Goal: Find specific page/section: Find specific page/section

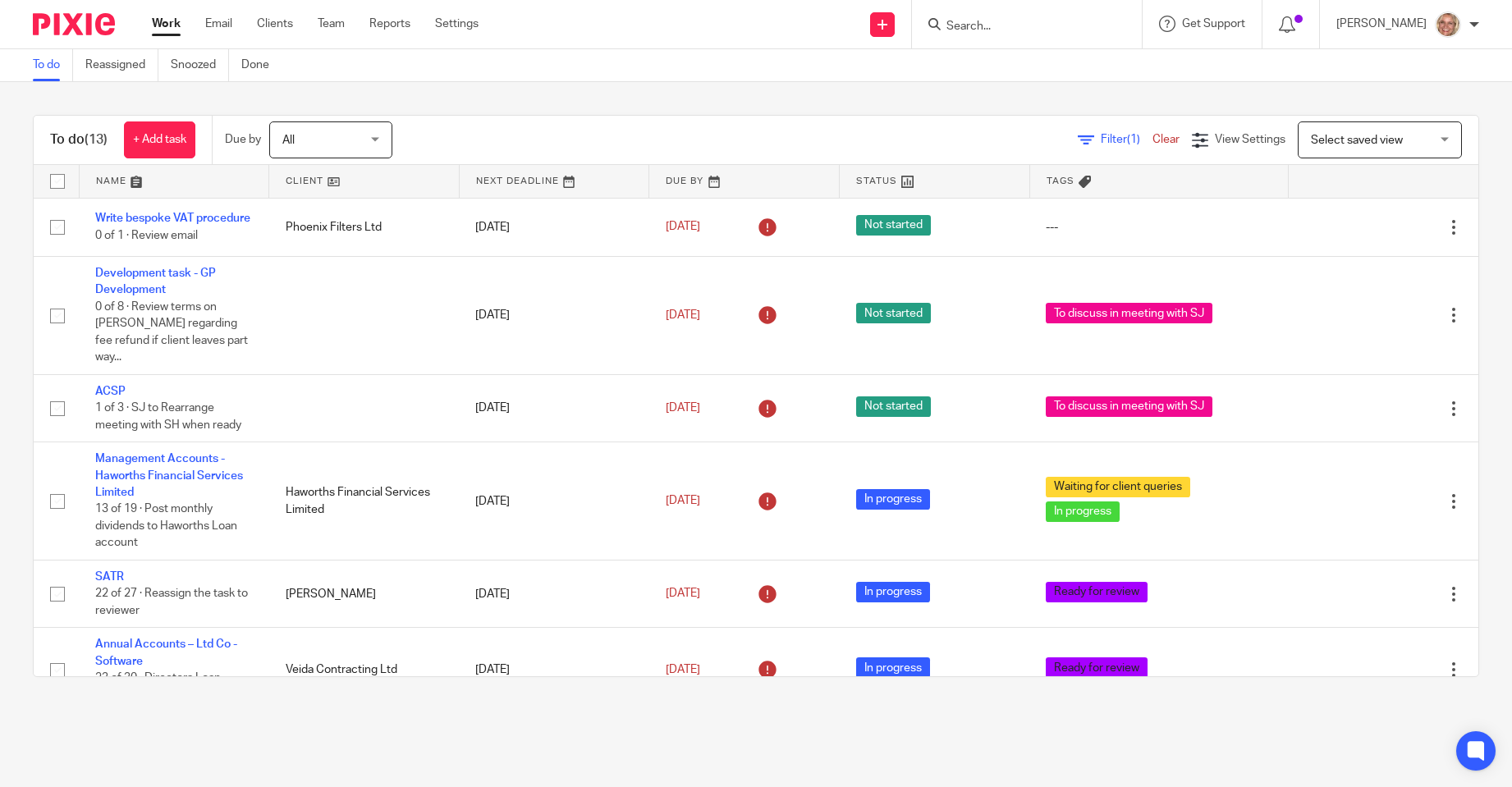
scroll to position [514, 0]
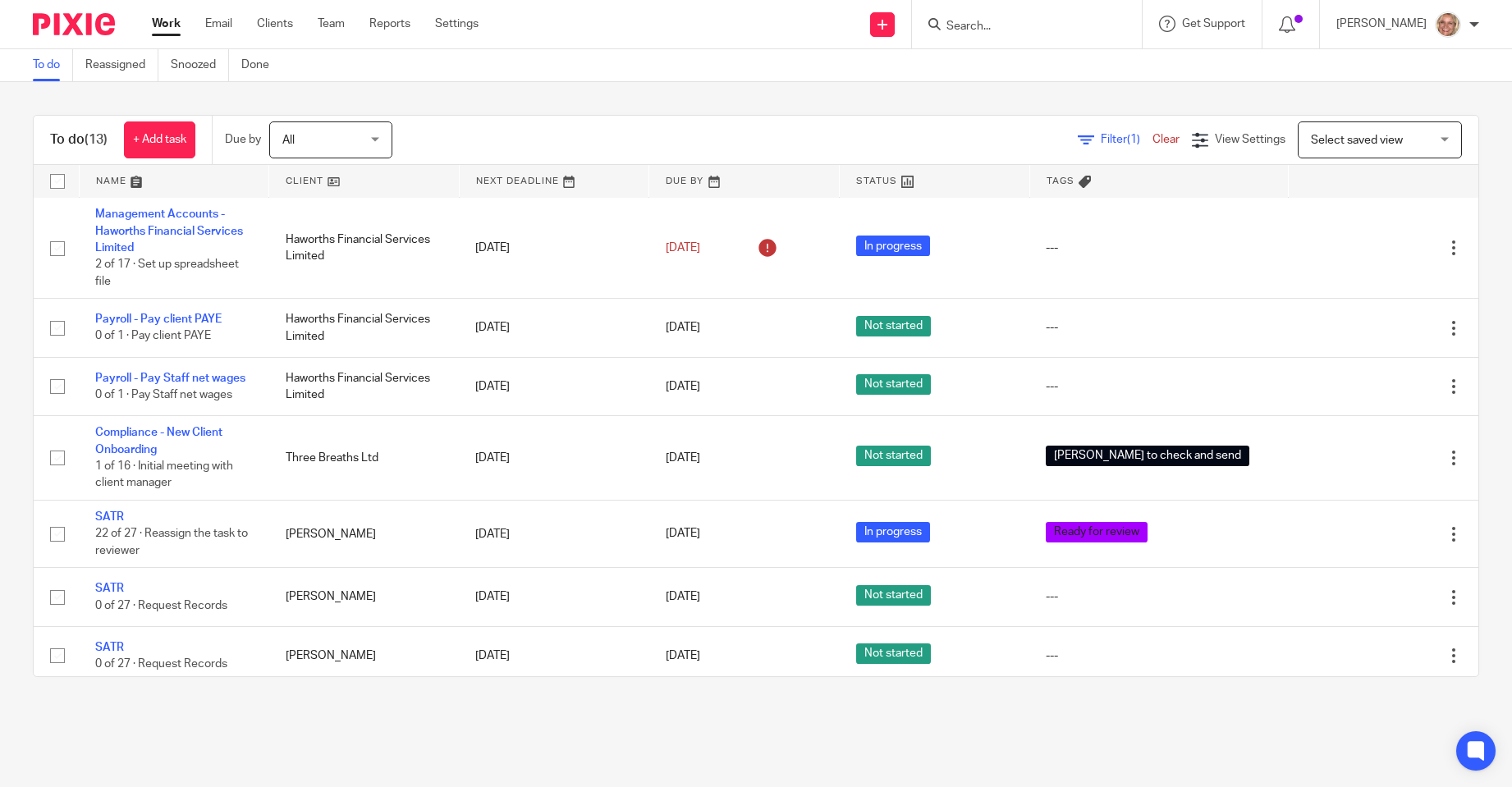
click at [988, 28] on input "Search" at bounding box center [1018, 27] width 148 height 15
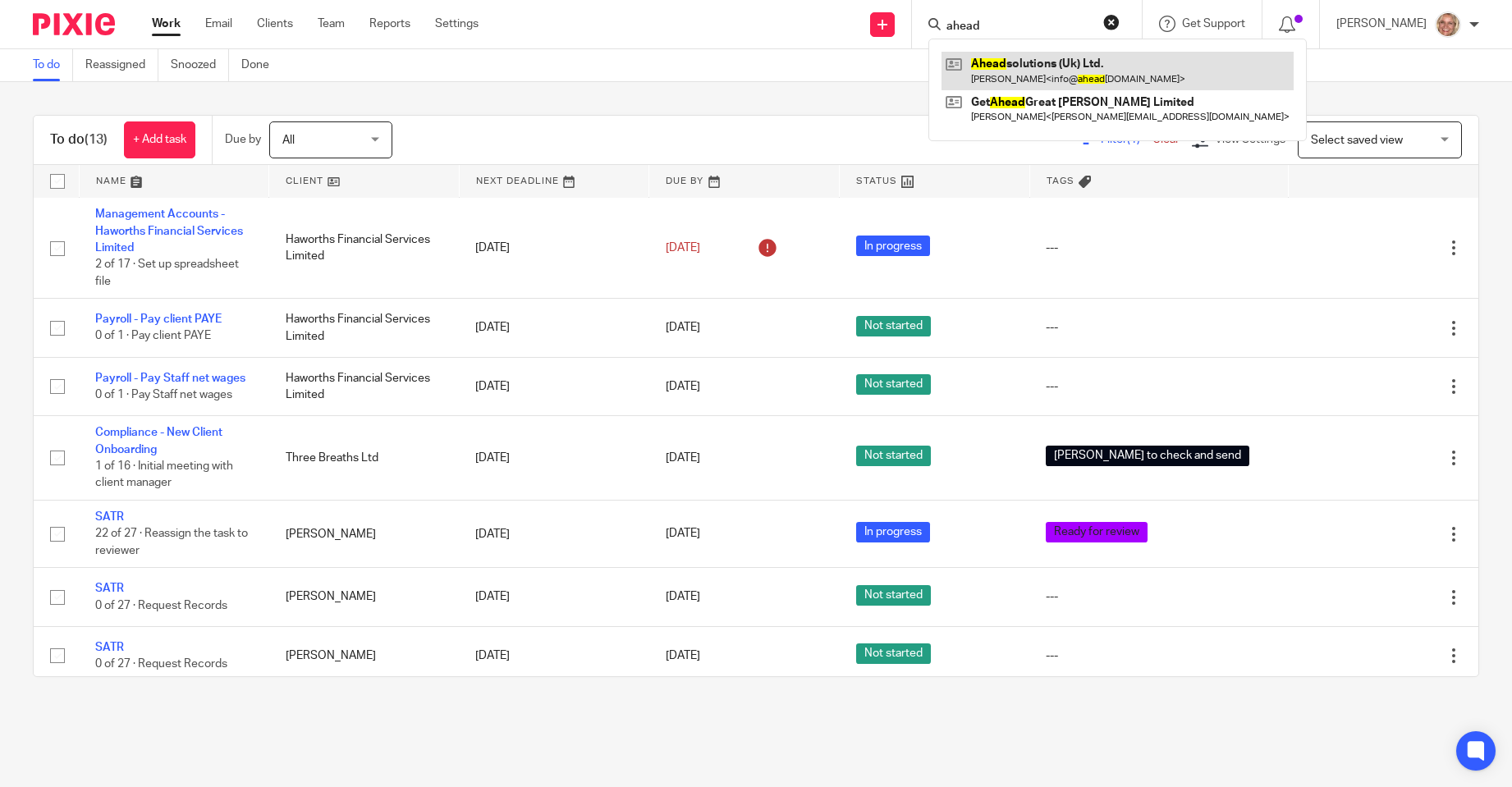
type input "ahead"
click at [1065, 75] on link at bounding box center [1117, 71] width 352 height 38
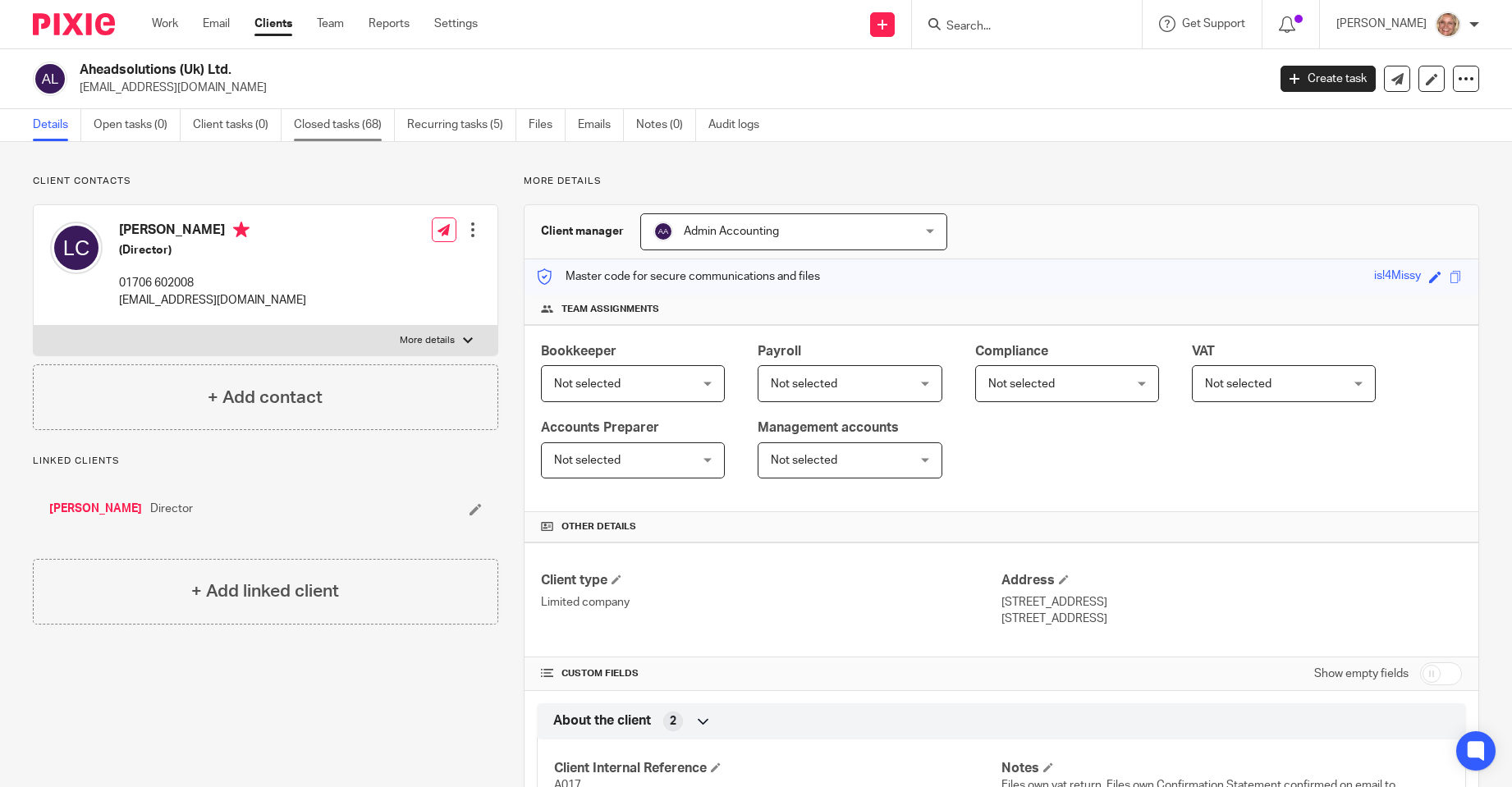
click at [313, 122] on link "Closed tasks (68)" at bounding box center [344, 125] width 101 height 32
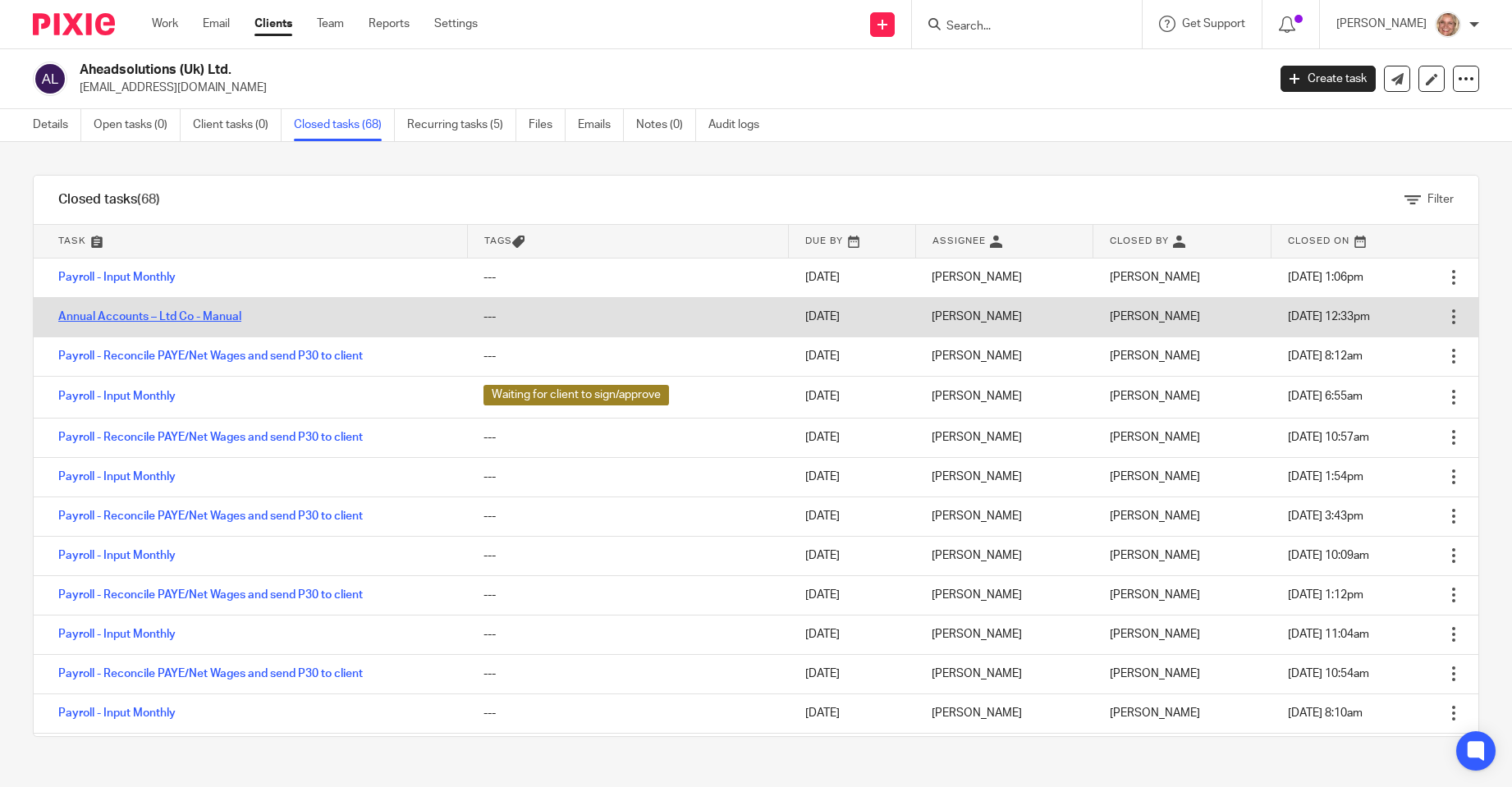
click at [167, 317] on link "Annual Accounts – Ltd Co - Manual" at bounding box center [149, 317] width 183 height 12
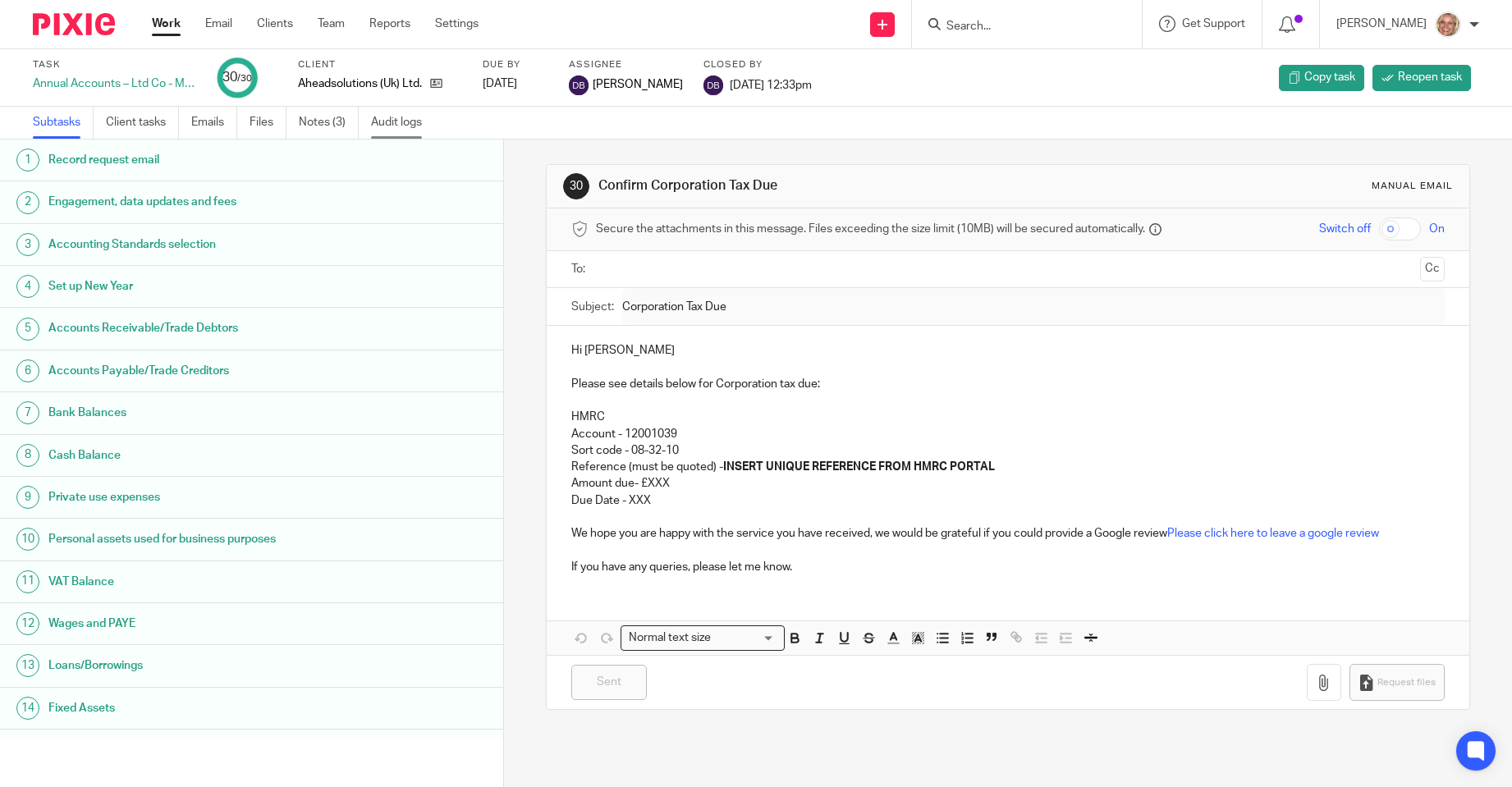
click at [376, 121] on link "Audit logs" at bounding box center [403, 122] width 63 height 32
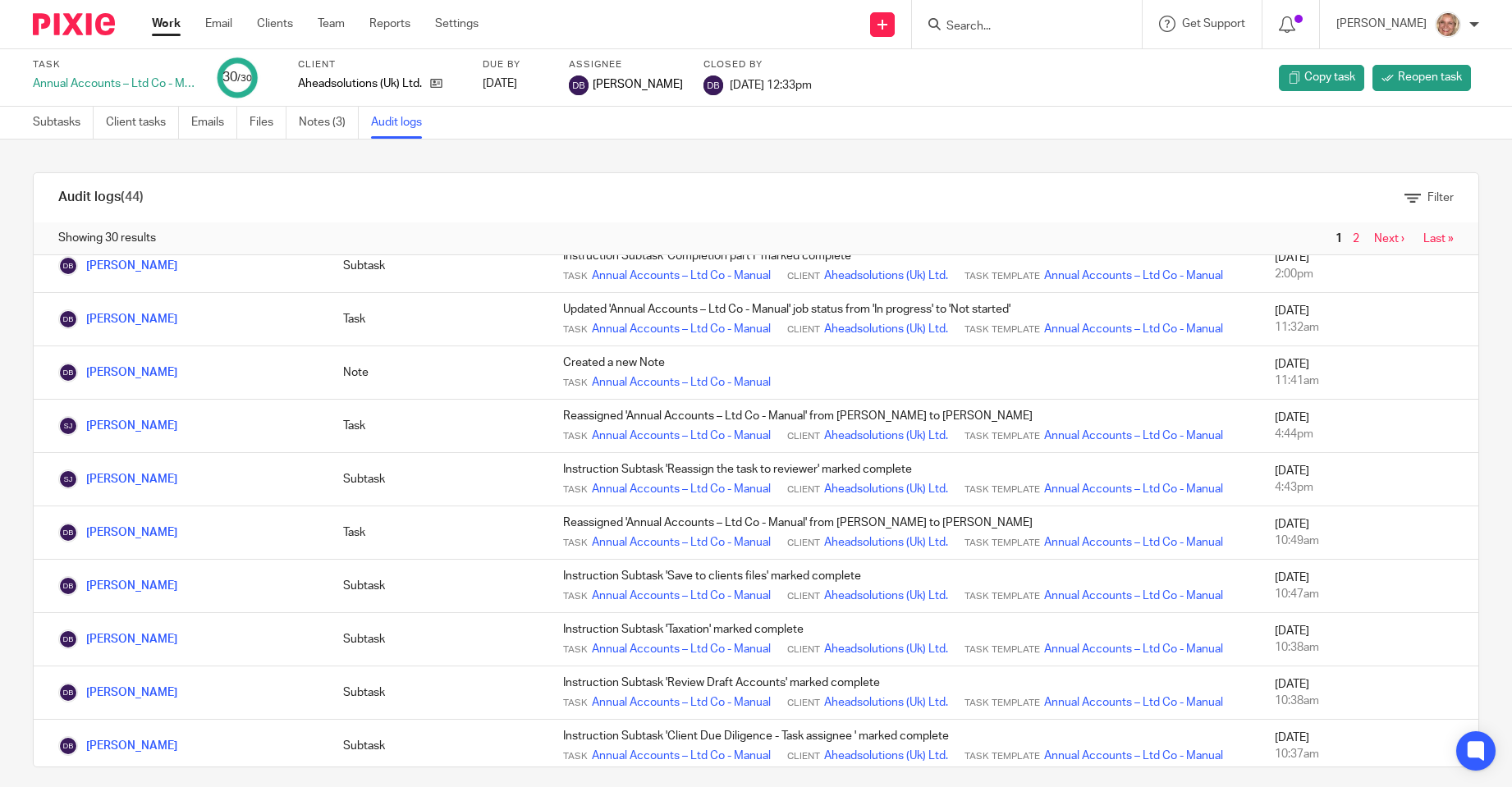
scroll to position [738, 0]
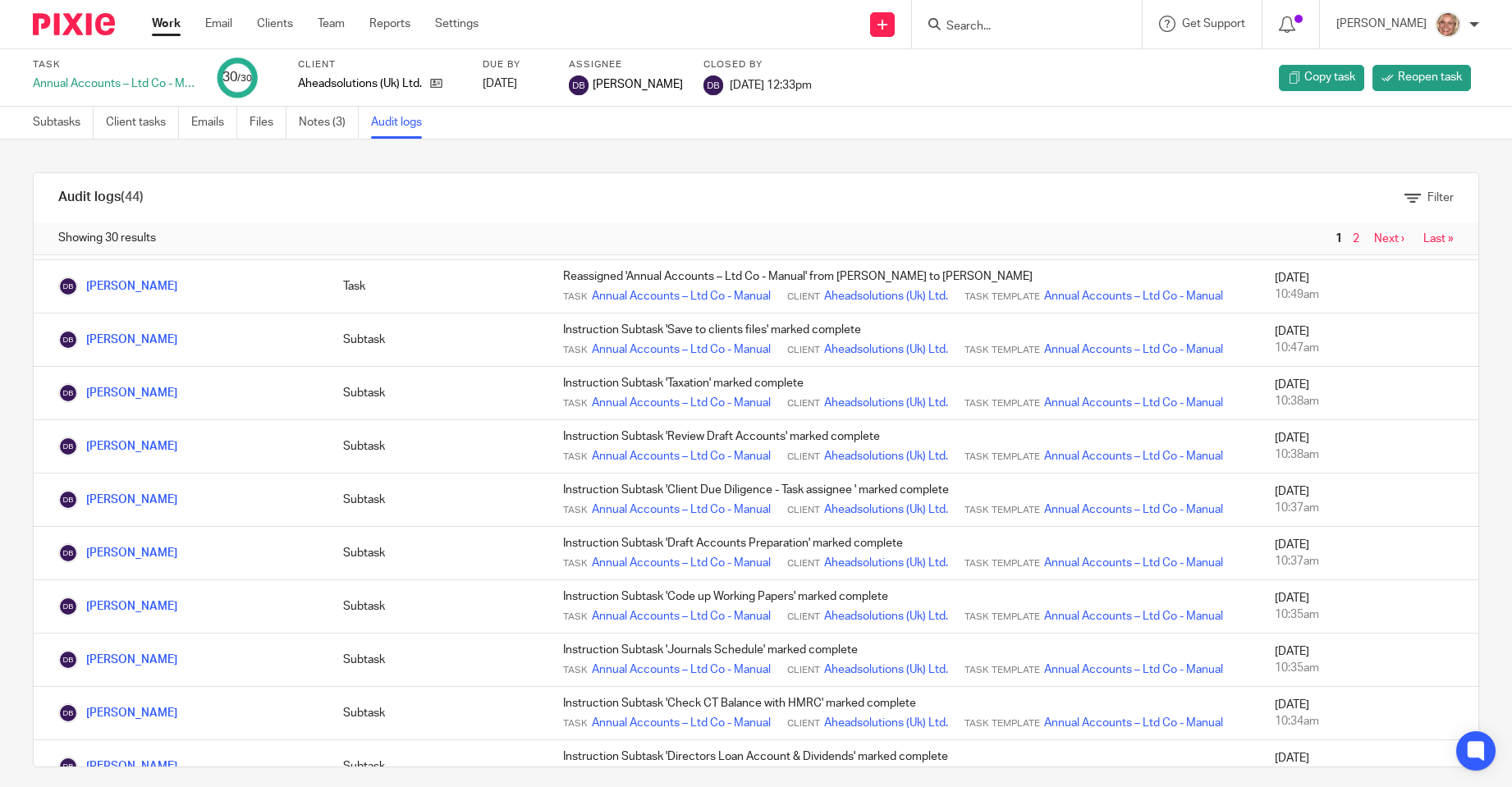
click at [982, 30] on input "Search" at bounding box center [1018, 27] width 148 height 15
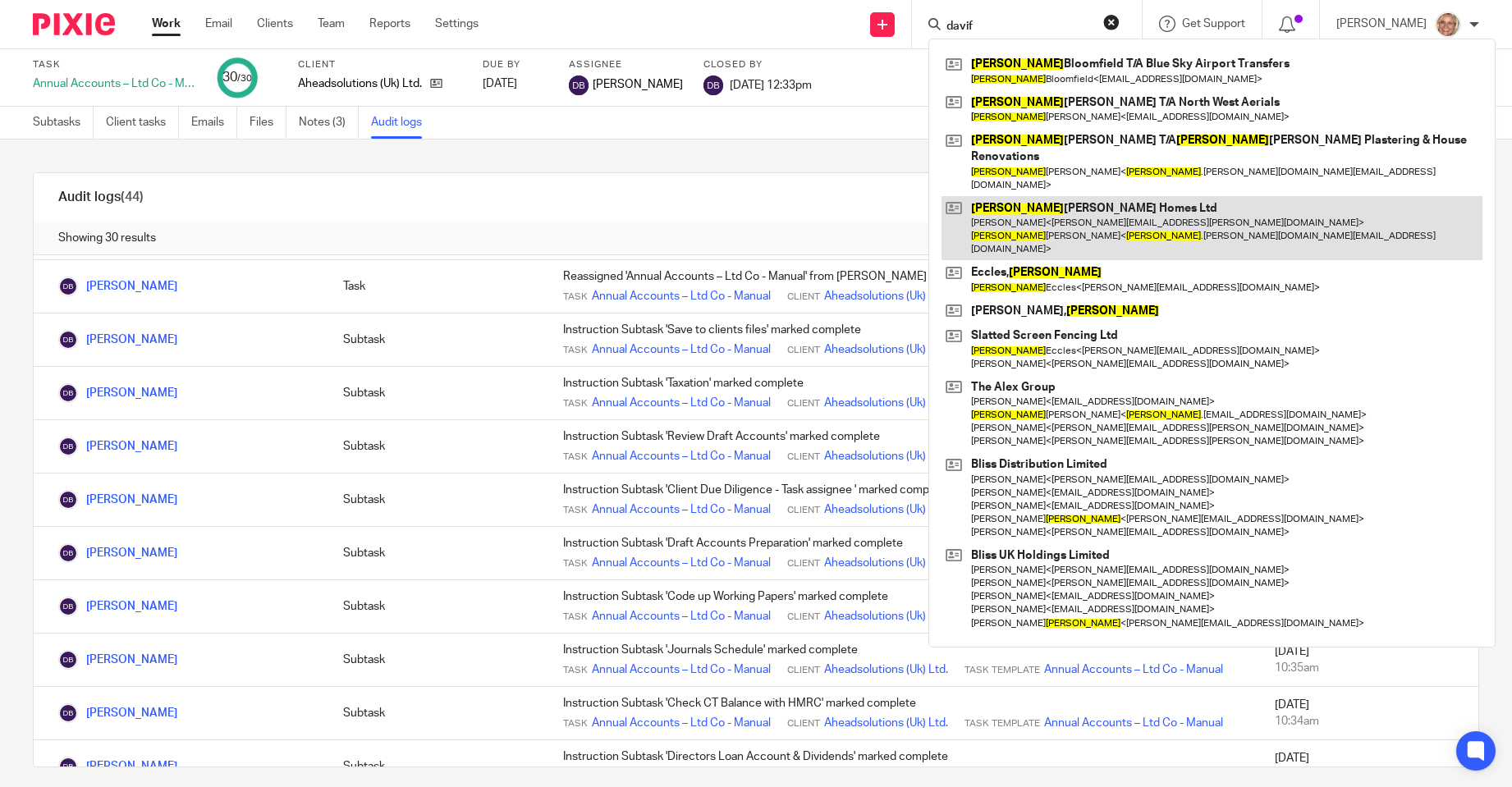
type input "davif"
click at [1084, 196] on link at bounding box center [1212, 228] width 541 height 64
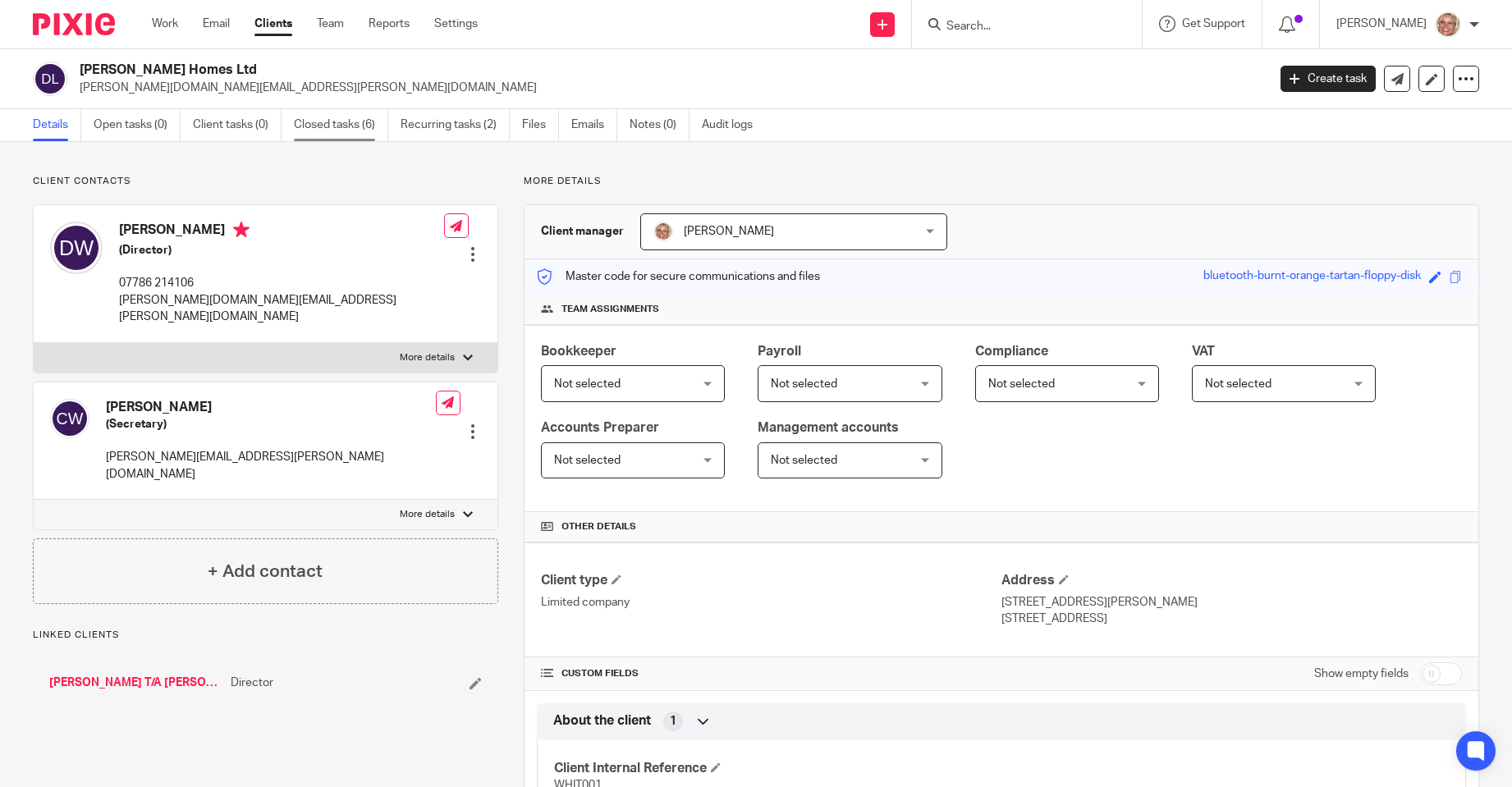
click at [340, 119] on link "Closed tasks (6)" at bounding box center [341, 125] width 94 height 32
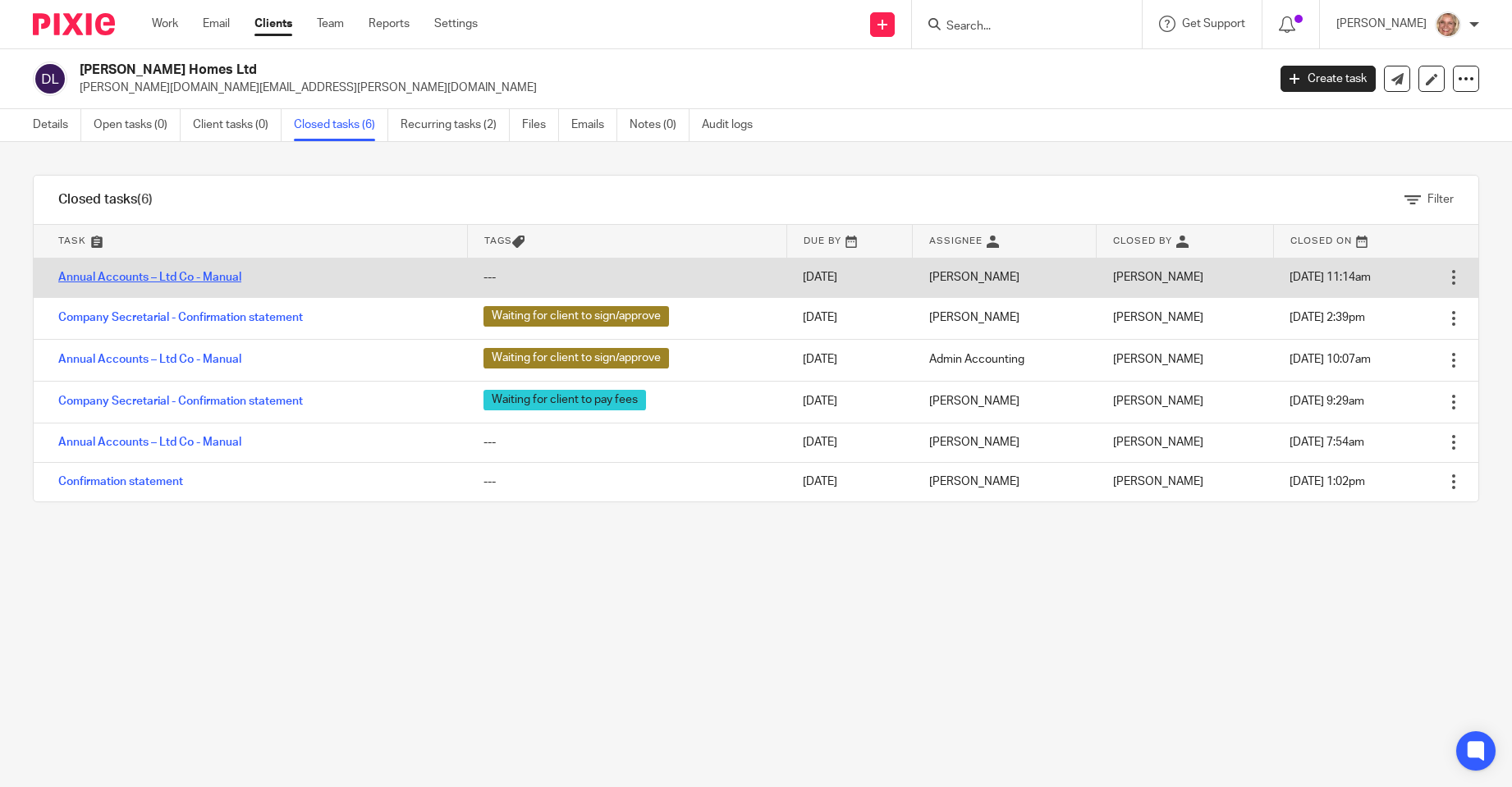
click at [223, 274] on link "Annual Accounts – Ltd Co - Manual" at bounding box center [149, 277] width 183 height 12
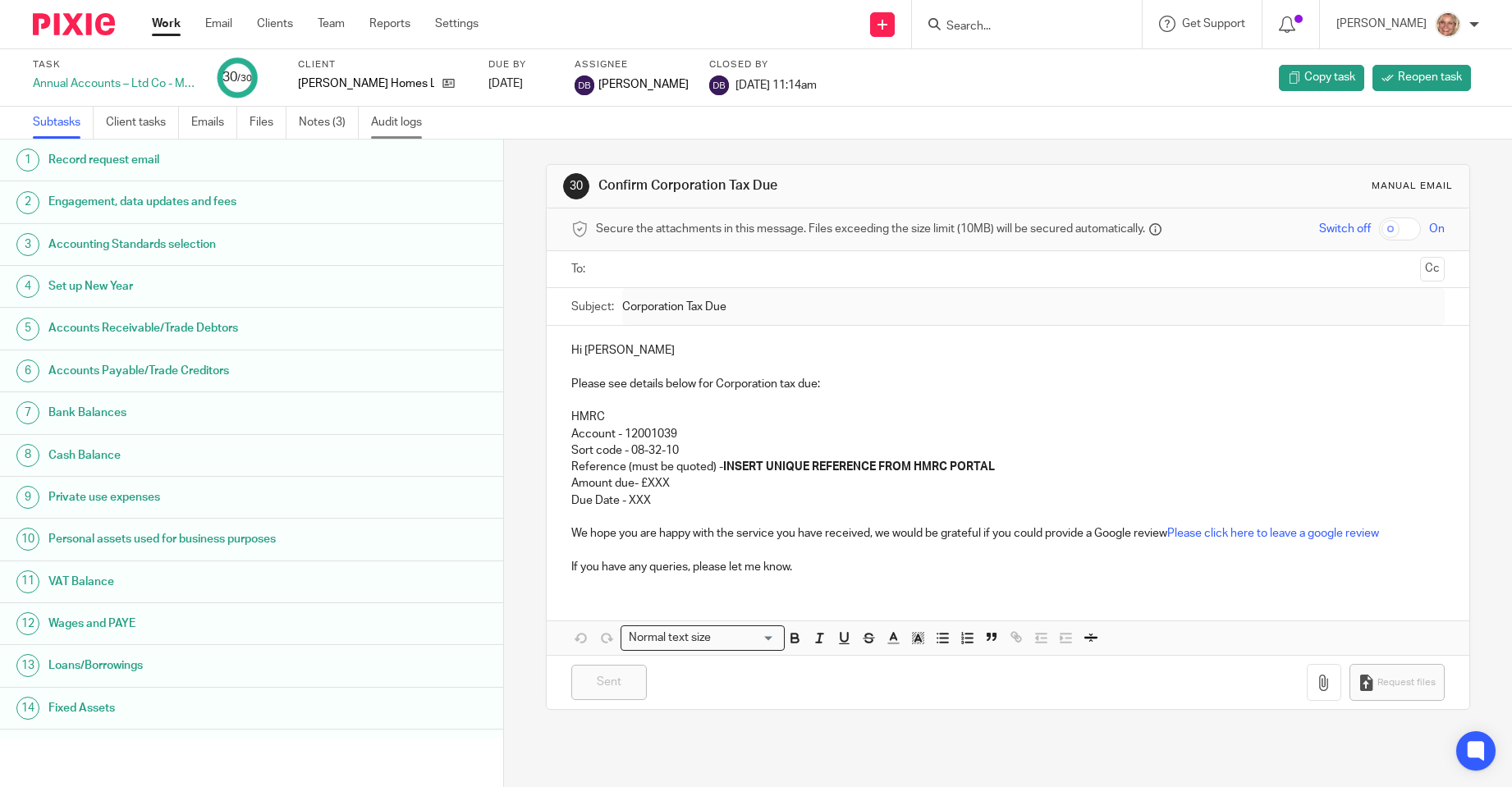
click at [380, 125] on link "Audit logs" at bounding box center [403, 122] width 63 height 32
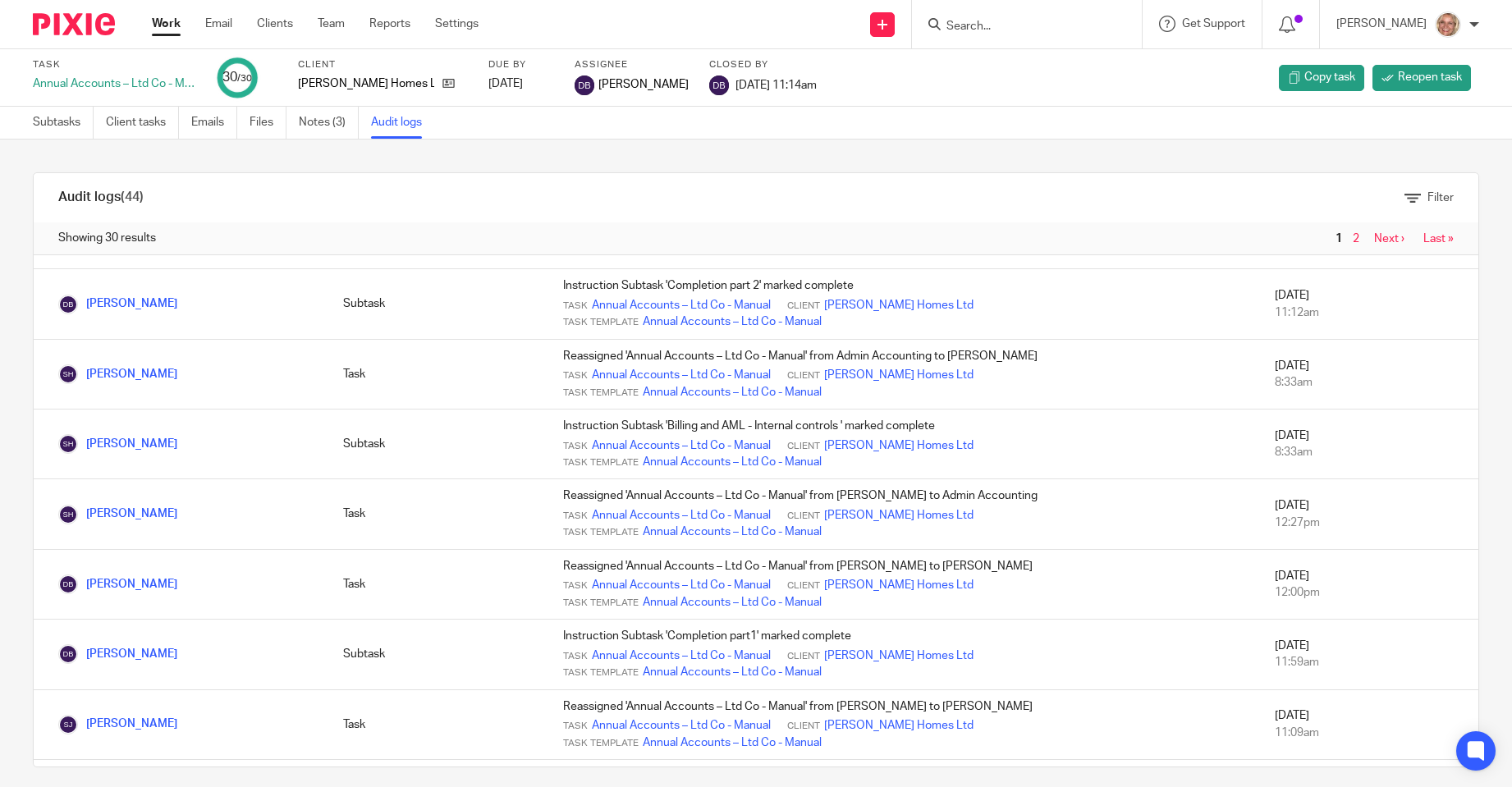
scroll to position [492, 0]
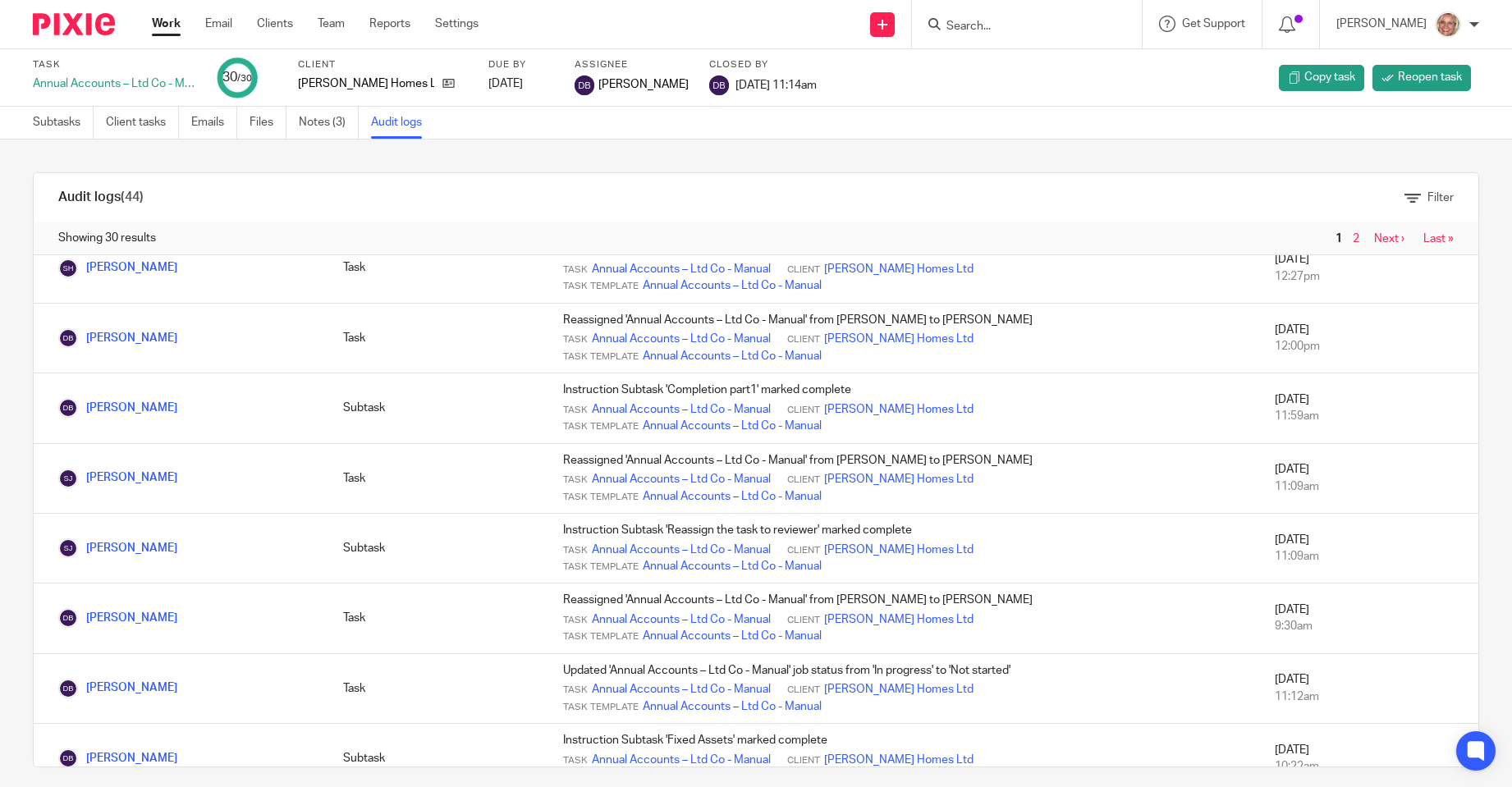
click at [1004, 26] on input "Search" at bounding box center [1018, 27] width 148 height 15
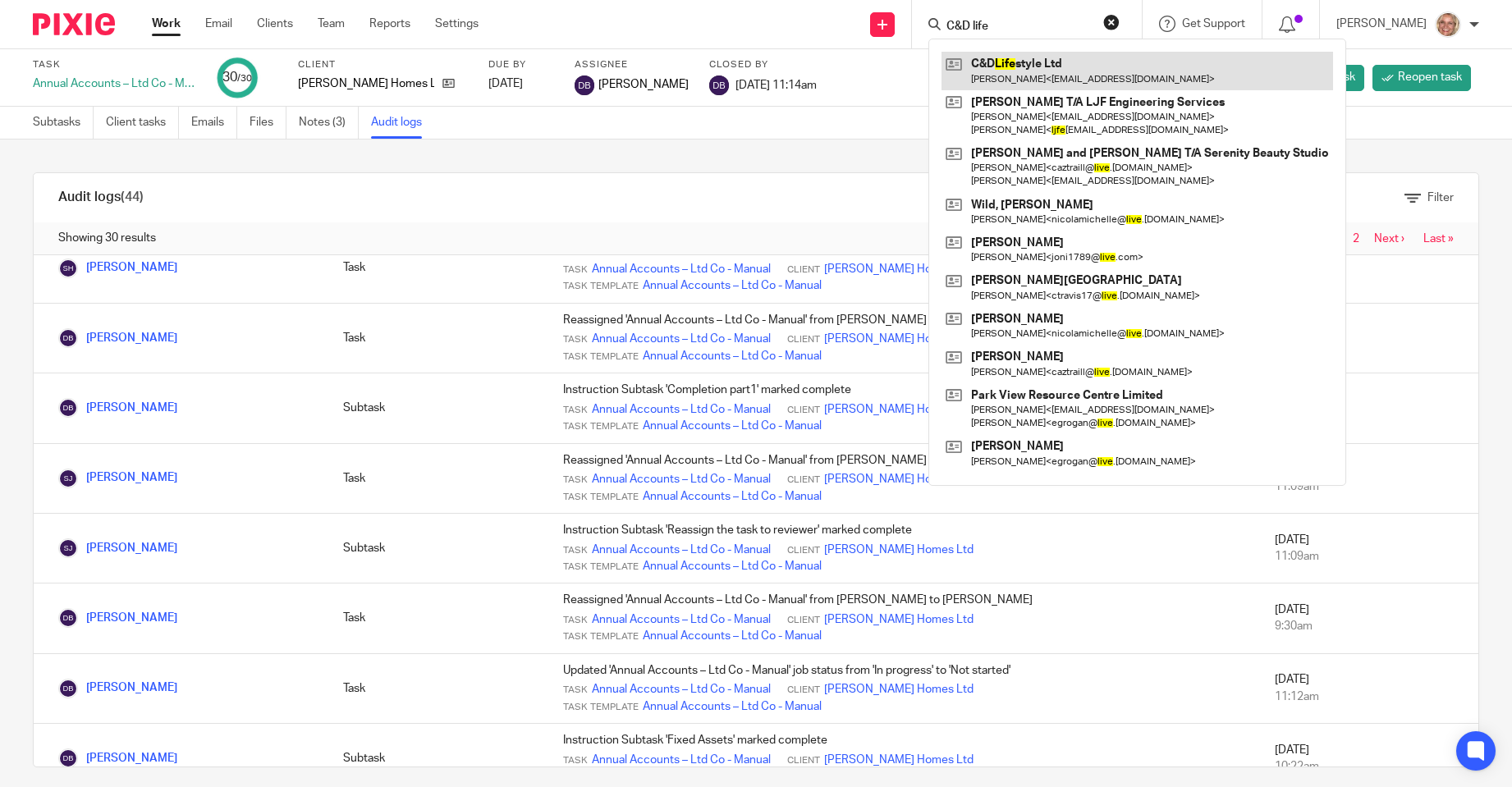
type input "C&D life"
click at [1032, 69] on link at bounding box center [1136, 71] width 391 height 38
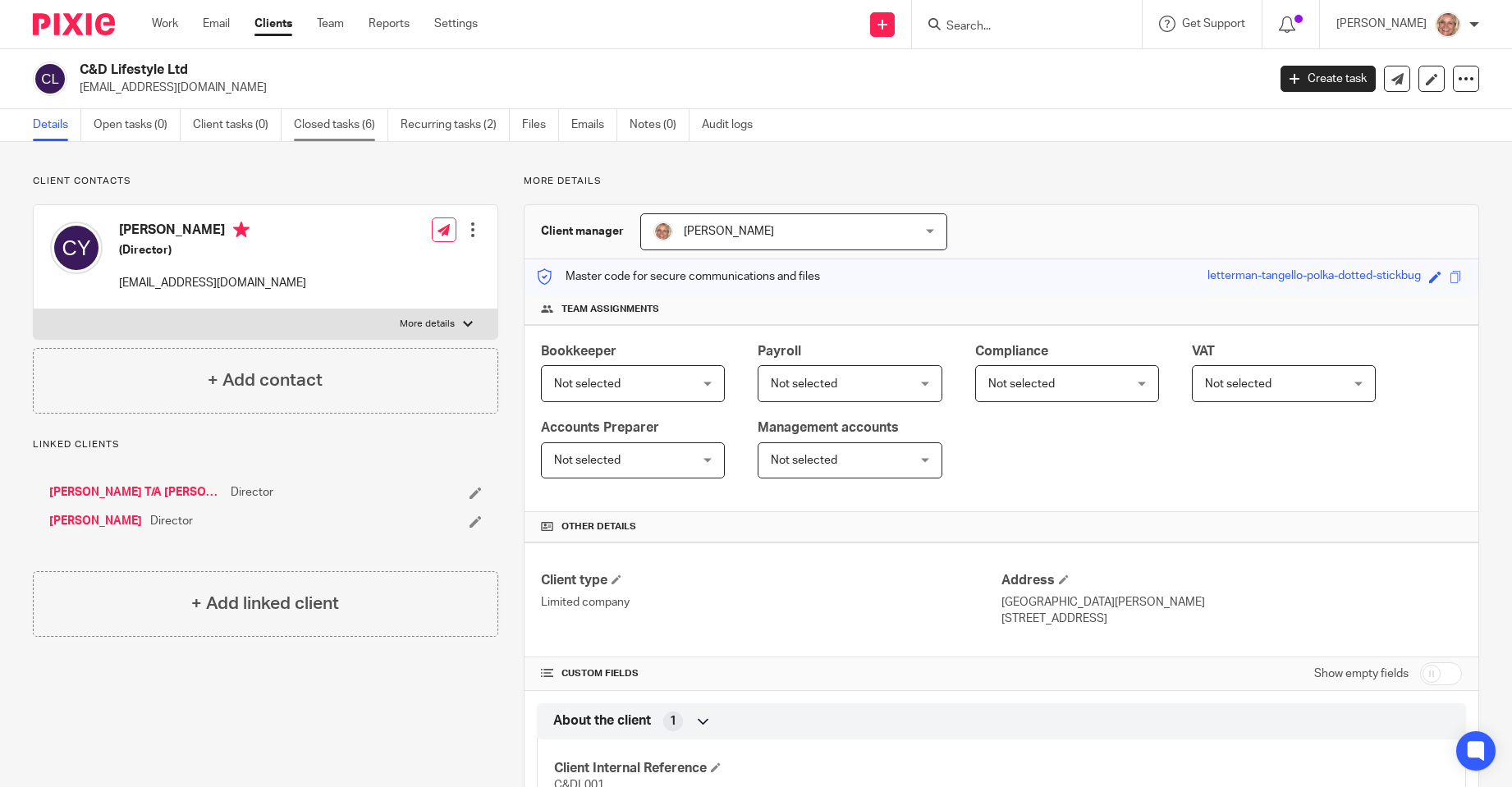
click at [355, 124] on link "Closed tasks (6)" at bounding box center [341, 125] width 94 height 32
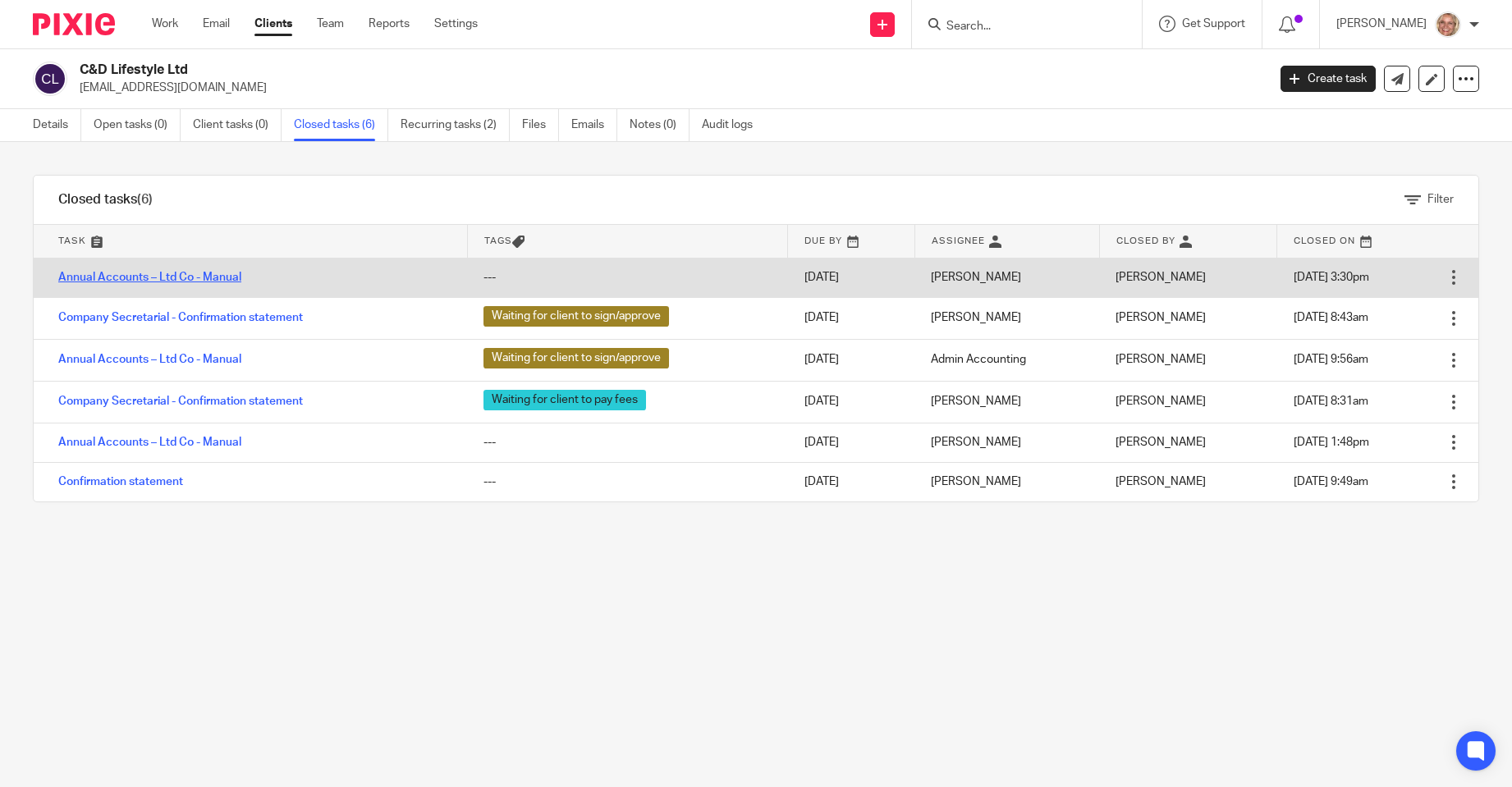
click at [214, 271] on link "Annual Accounts – Ltd Co - Manual" at bounding box center [149, 277] width 183 height 12
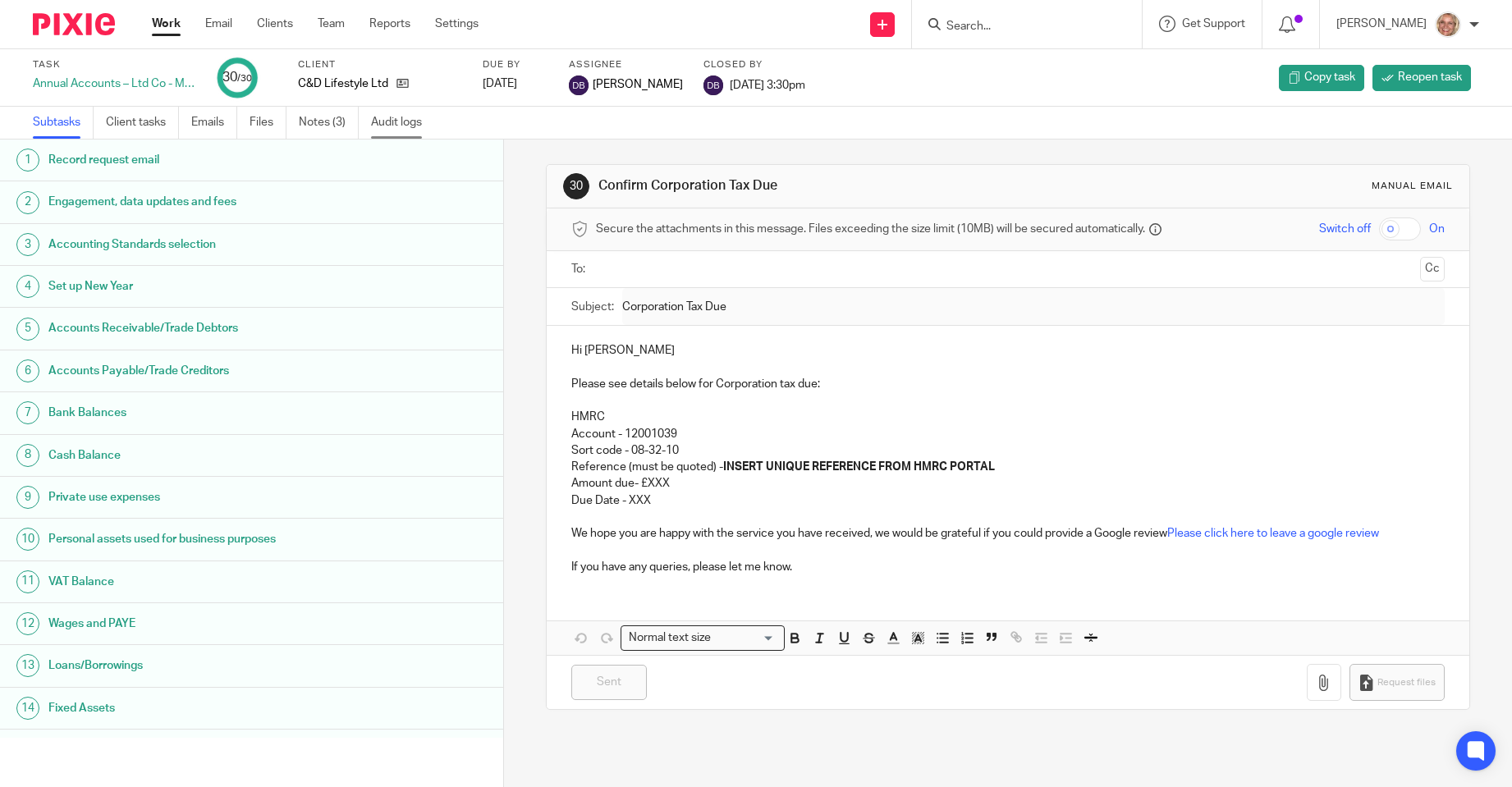
click at [389, 122] on link "Audit logs" at bounding box center [403, 122] width 63 height 32
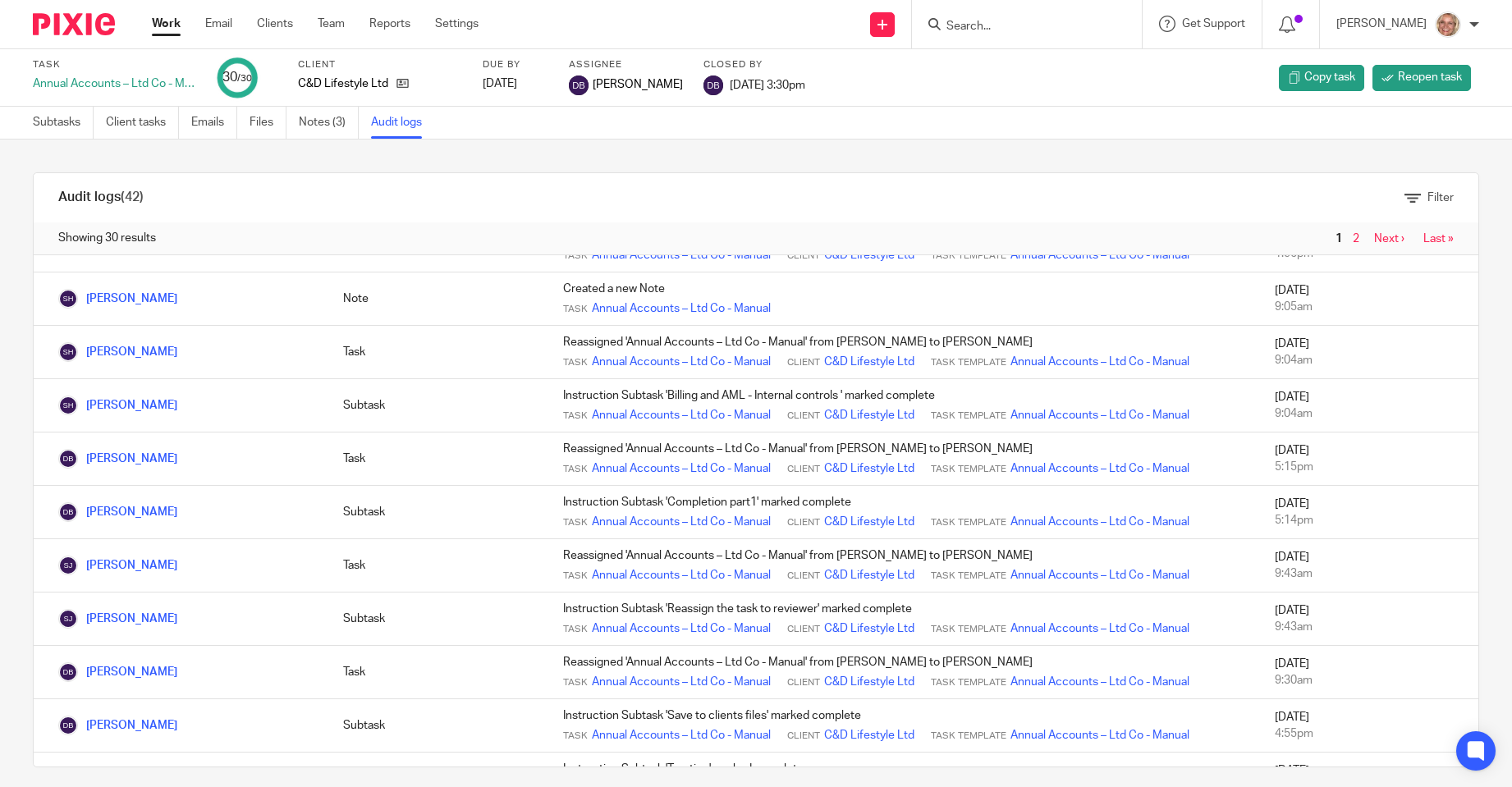
scroll to position [492, 0]
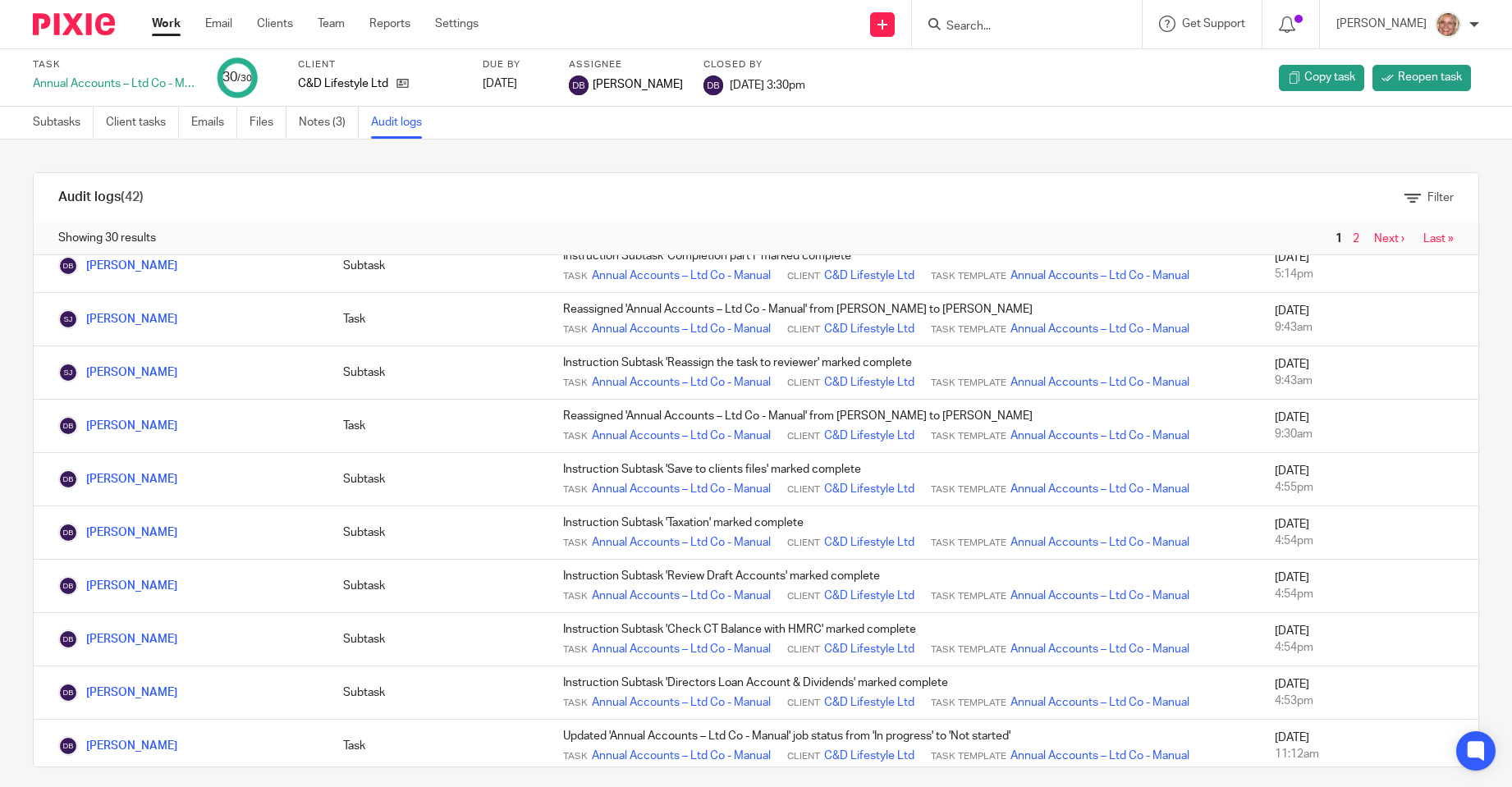
click at [1026, 24] on input "Search" at bounding box center [1018, 27] width 148 height 15
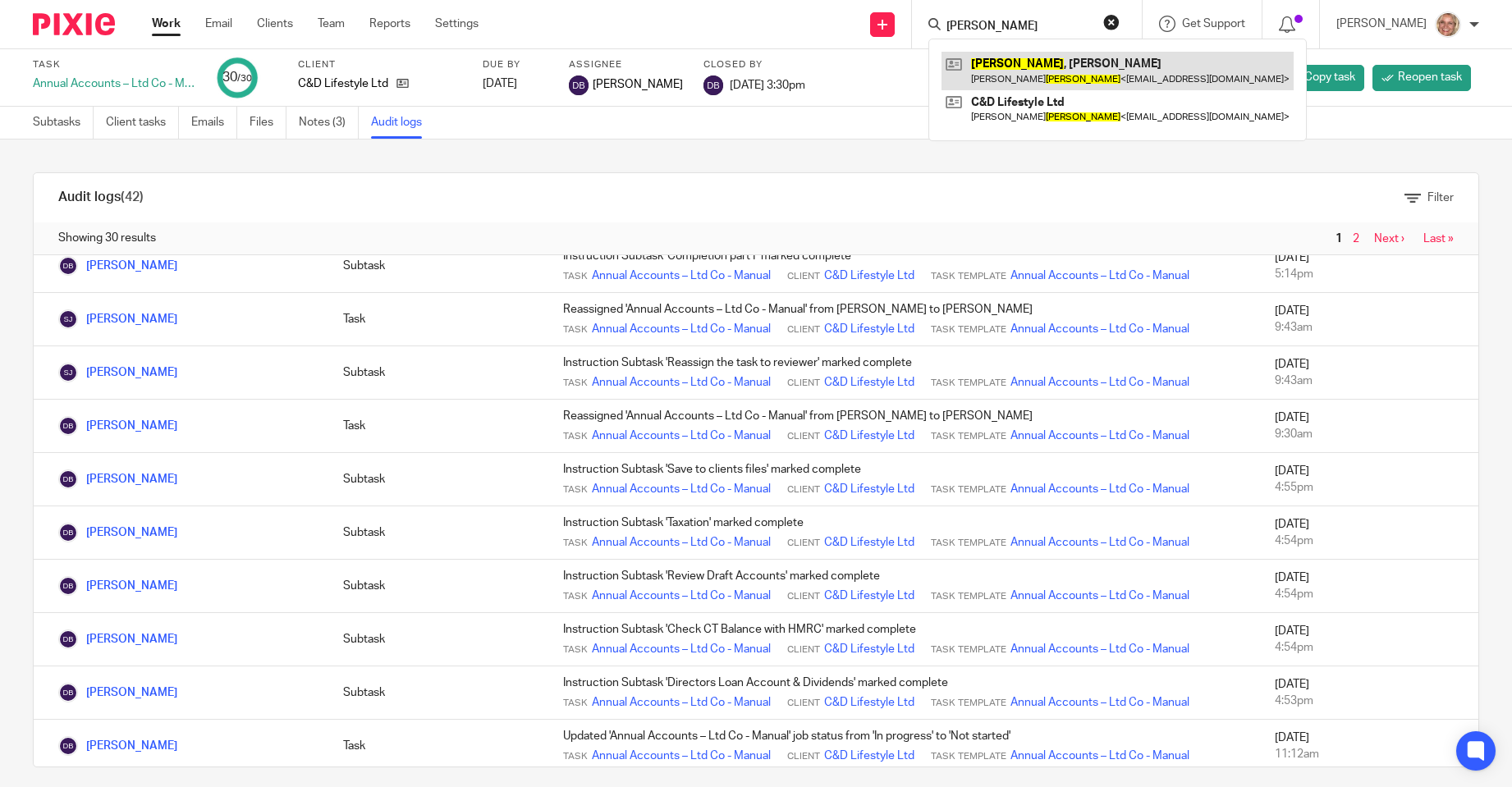
type input "[PERSON_NAME]"
click at [1031, 67] on link at bounding box center [1117, 71] width 352 height 38
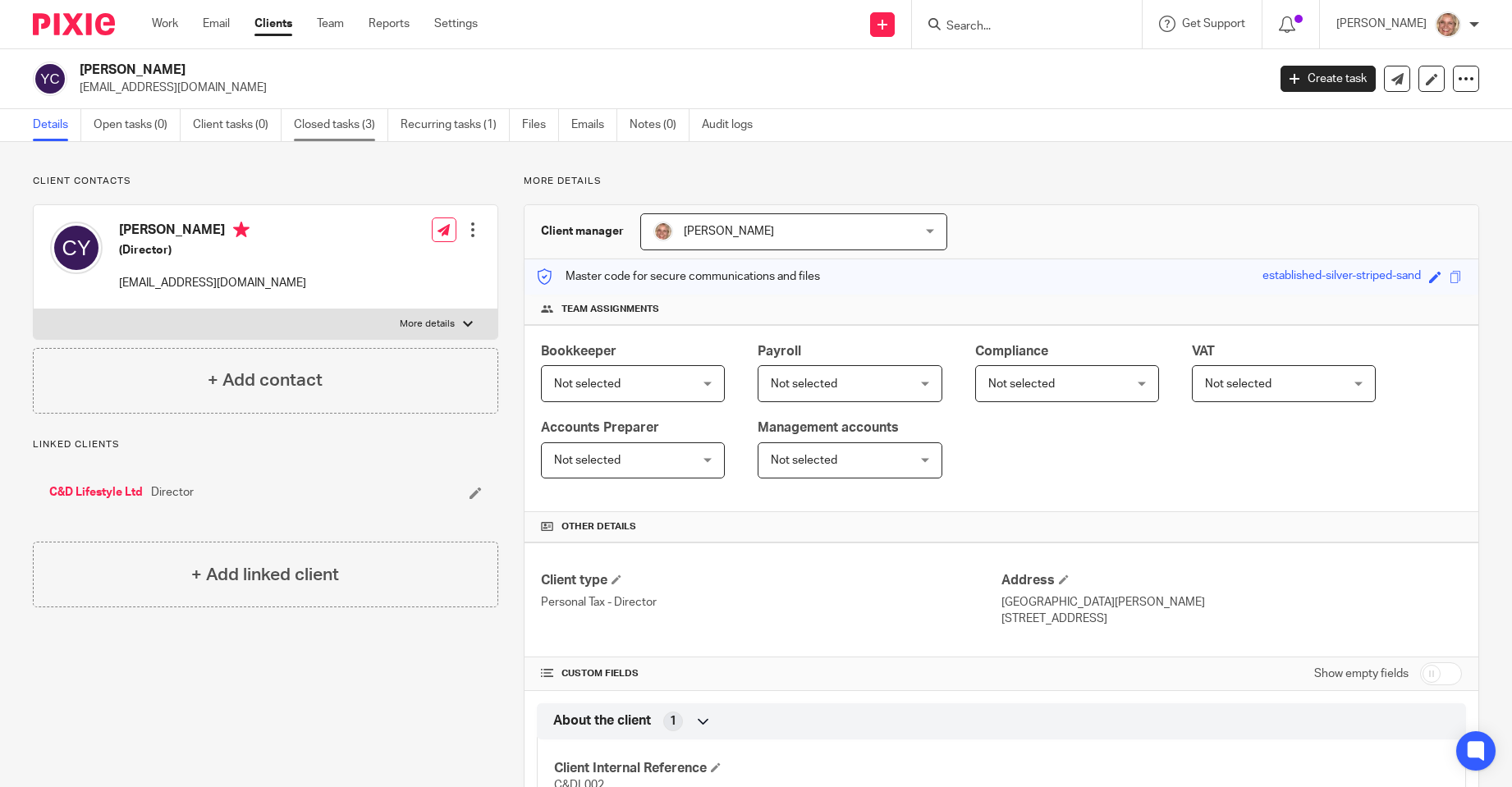
click at [326, 126] on link "Closed tasks (3)" at bounding box center [341, 125] width 94 height 32
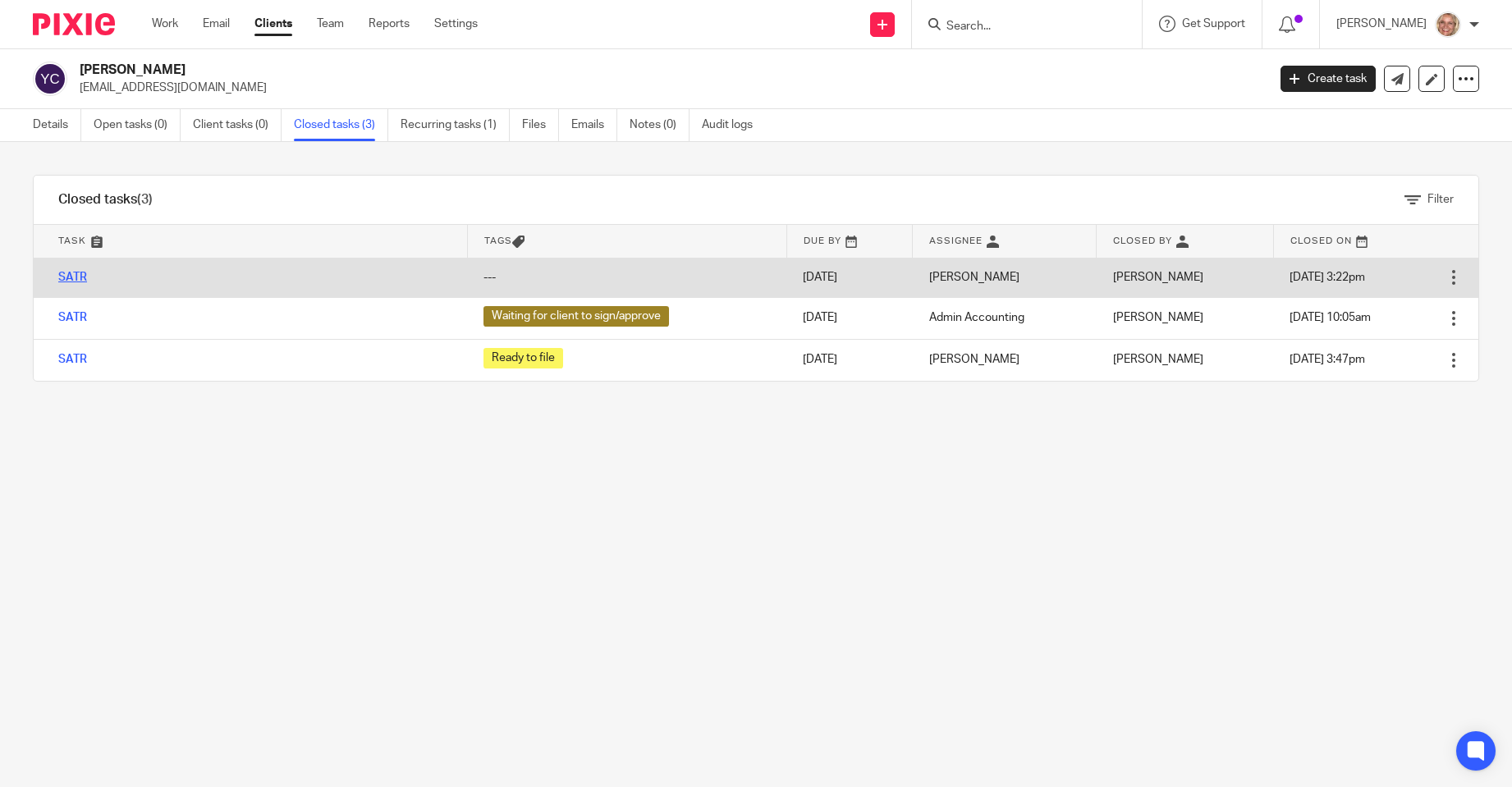
click at [80, 273] on link "SATR" at bounding box center [72, 277] width 29 height 12
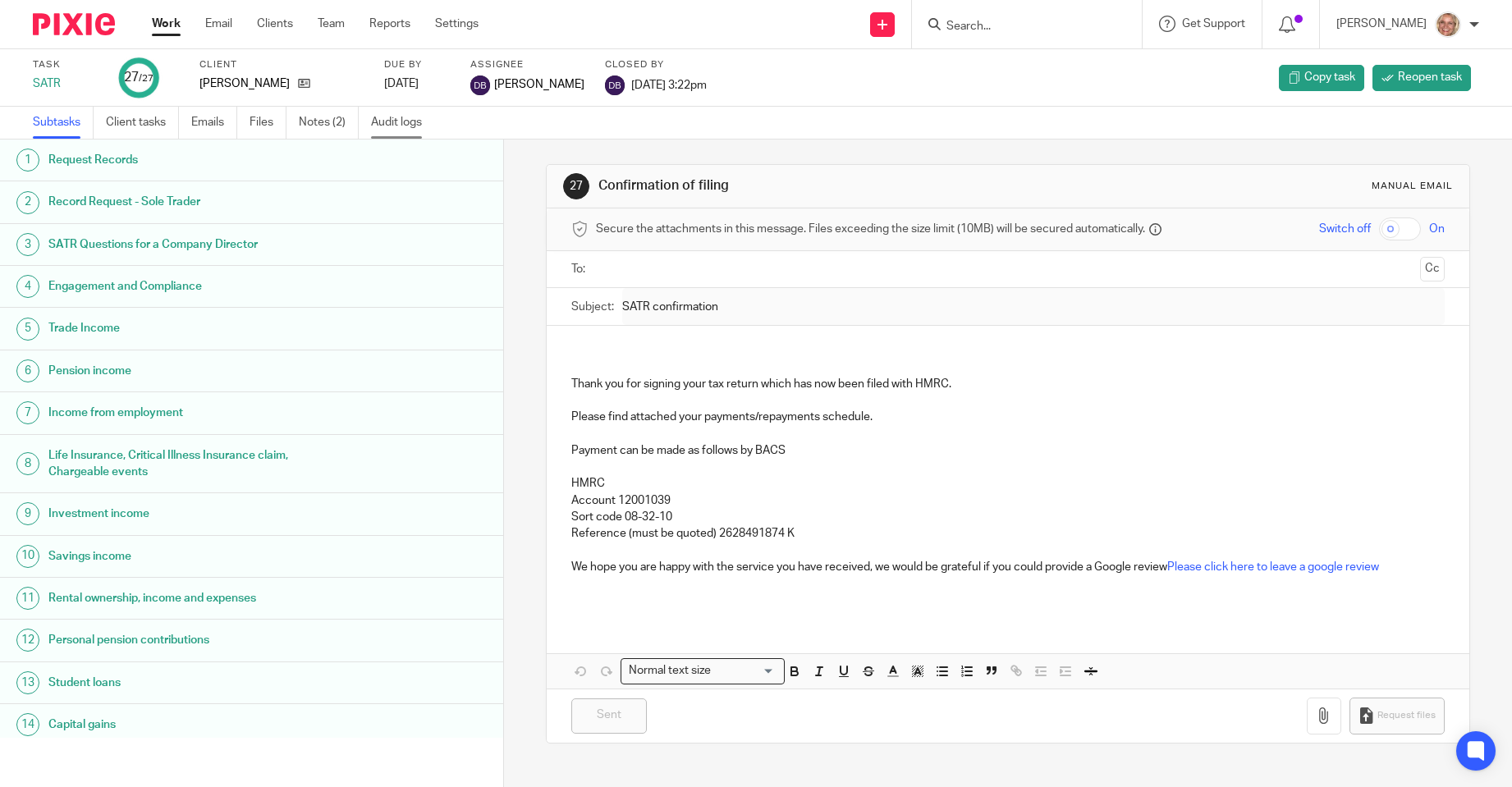
click at [383, 124] on link "Audit logs" at bounding box center [403, 122] width 63 height 32
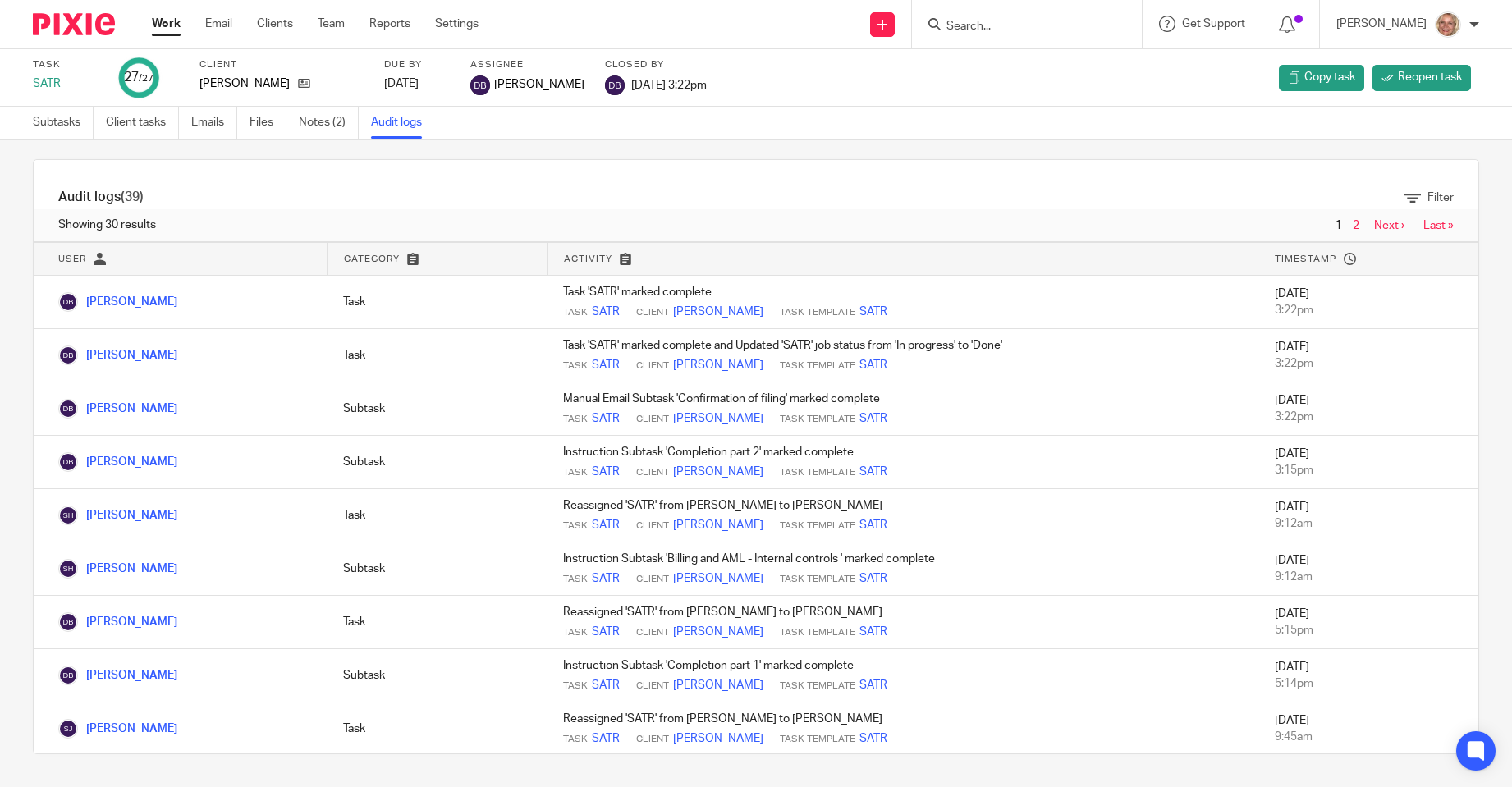
scroll to position [246, 0]
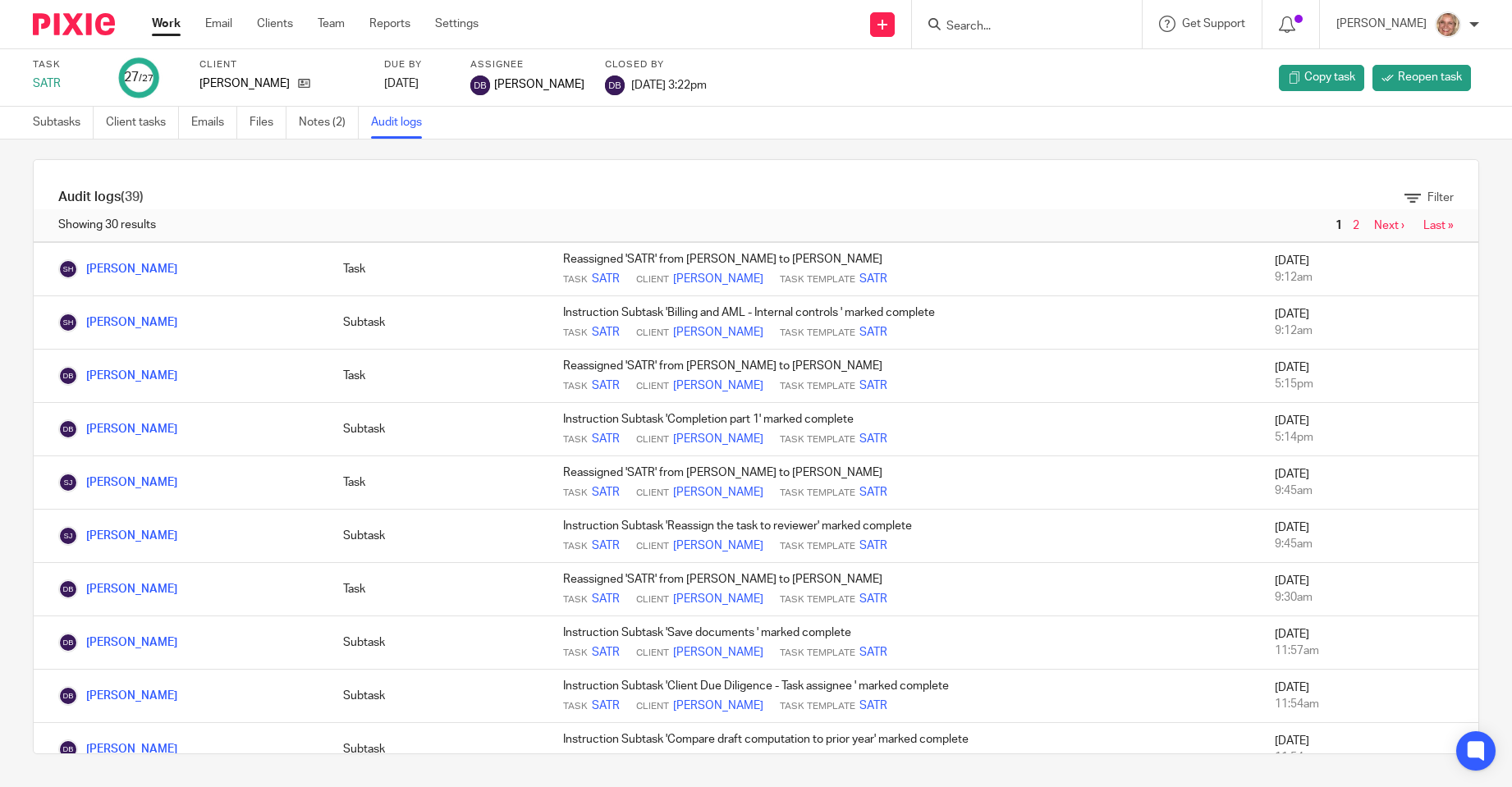
click at [978, 20] on input "Search" at bounding box center [1018, 27] width 148 height 15
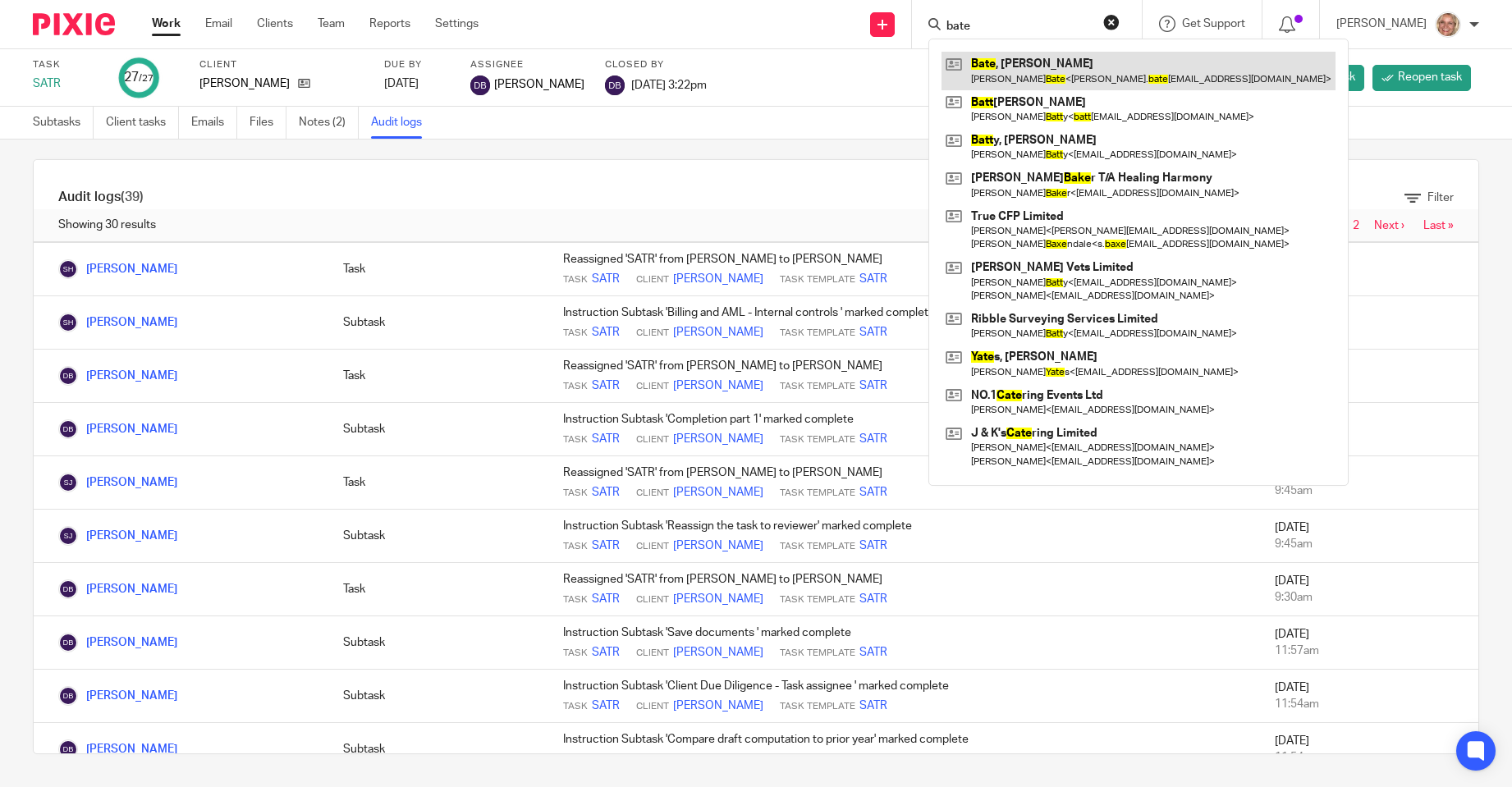
type input "bate"
click at [1026, 70] on link at bounding box center [1138, 71] width 394 height 38
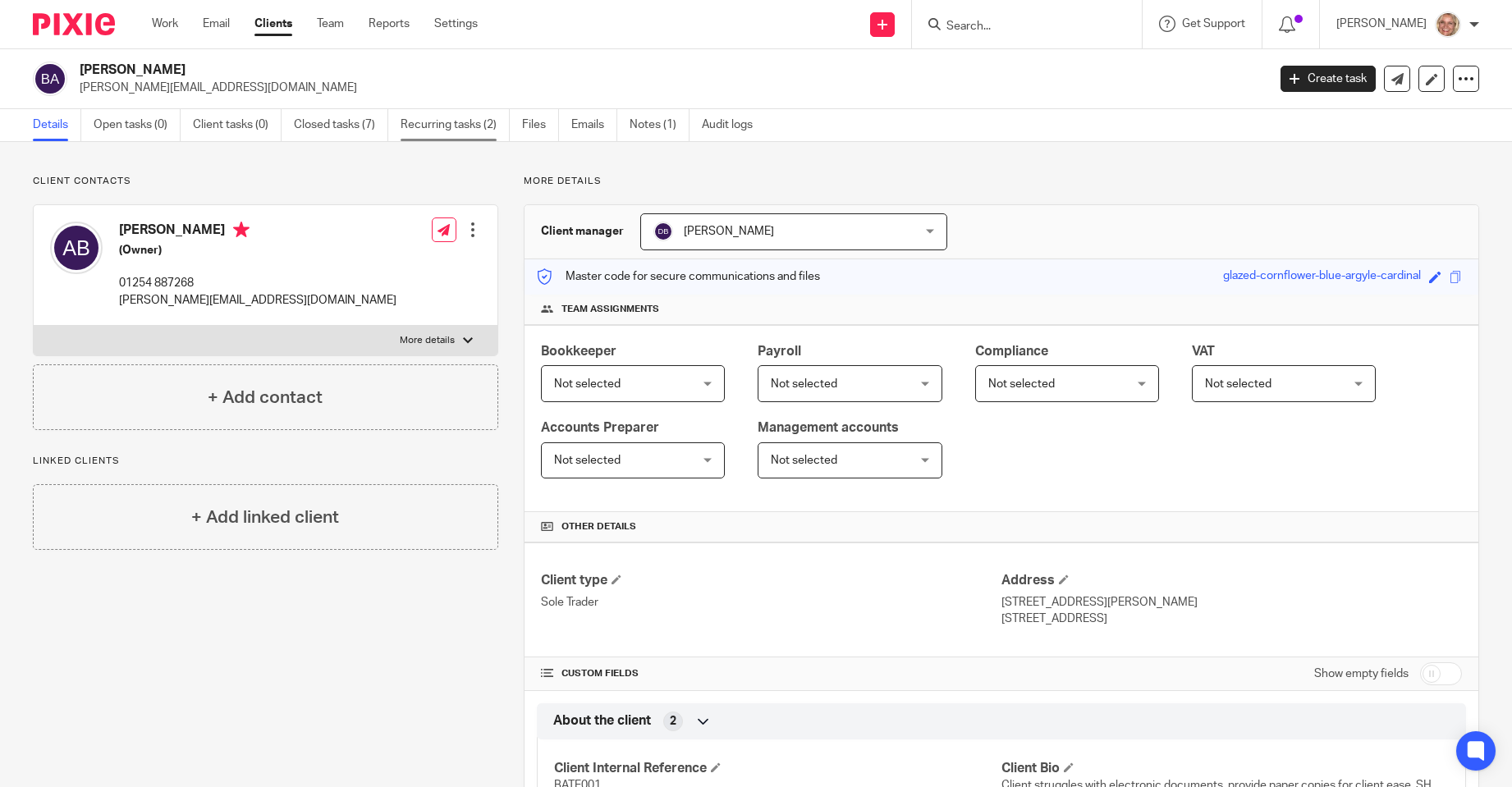
click at [432, 125] on link "Recurring tasks (2)" at bounding box center [455, 125] width 109 height 32
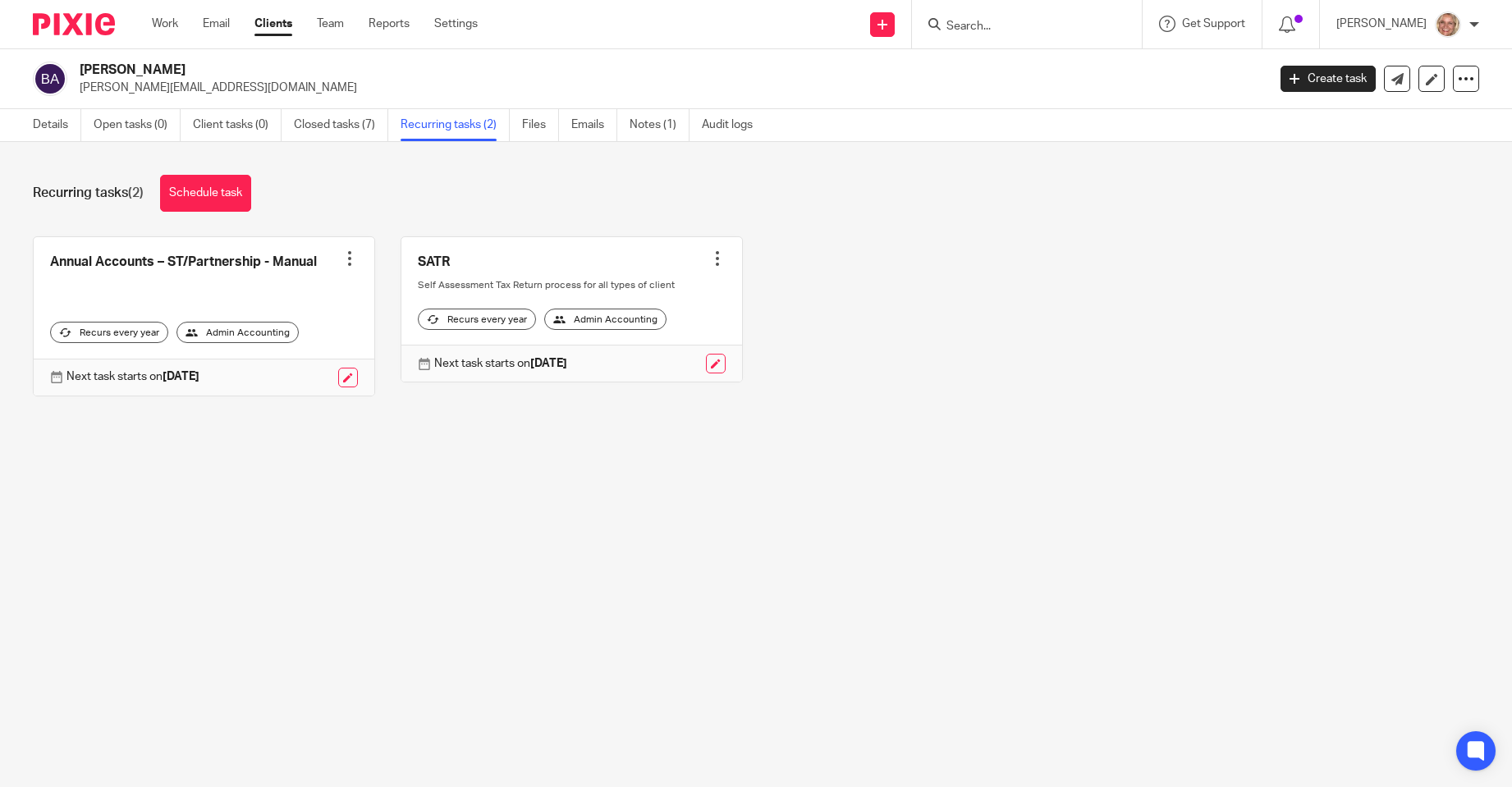
click at [358, 126] on link "Closed tasks (7)" at bounding box center [341, 125] width 94 height 32
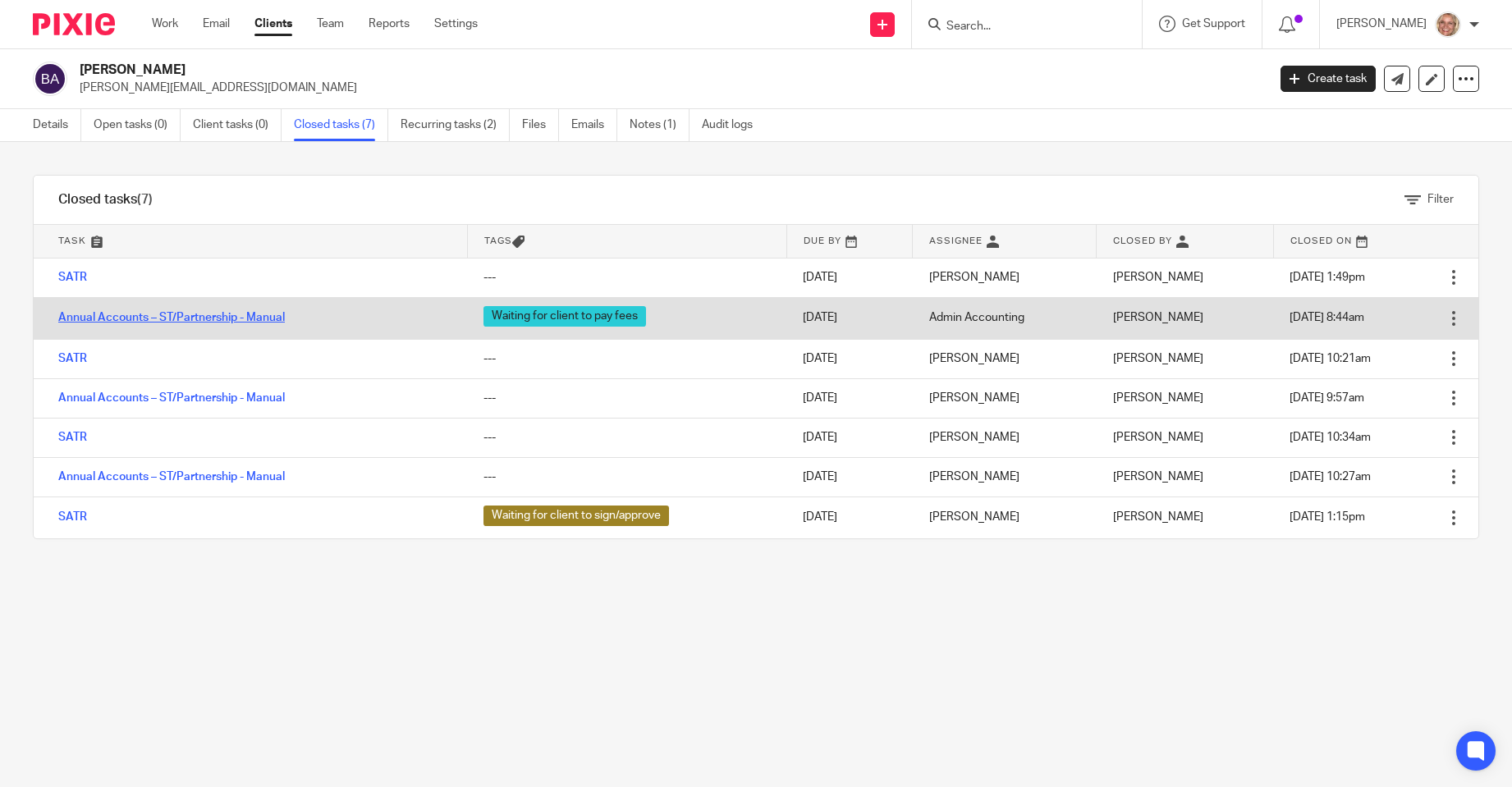
click at [156, 317] on link "Annual Accounts – ST/Partnership - Manual" at bounding box center [171, 317] width 227 height 12
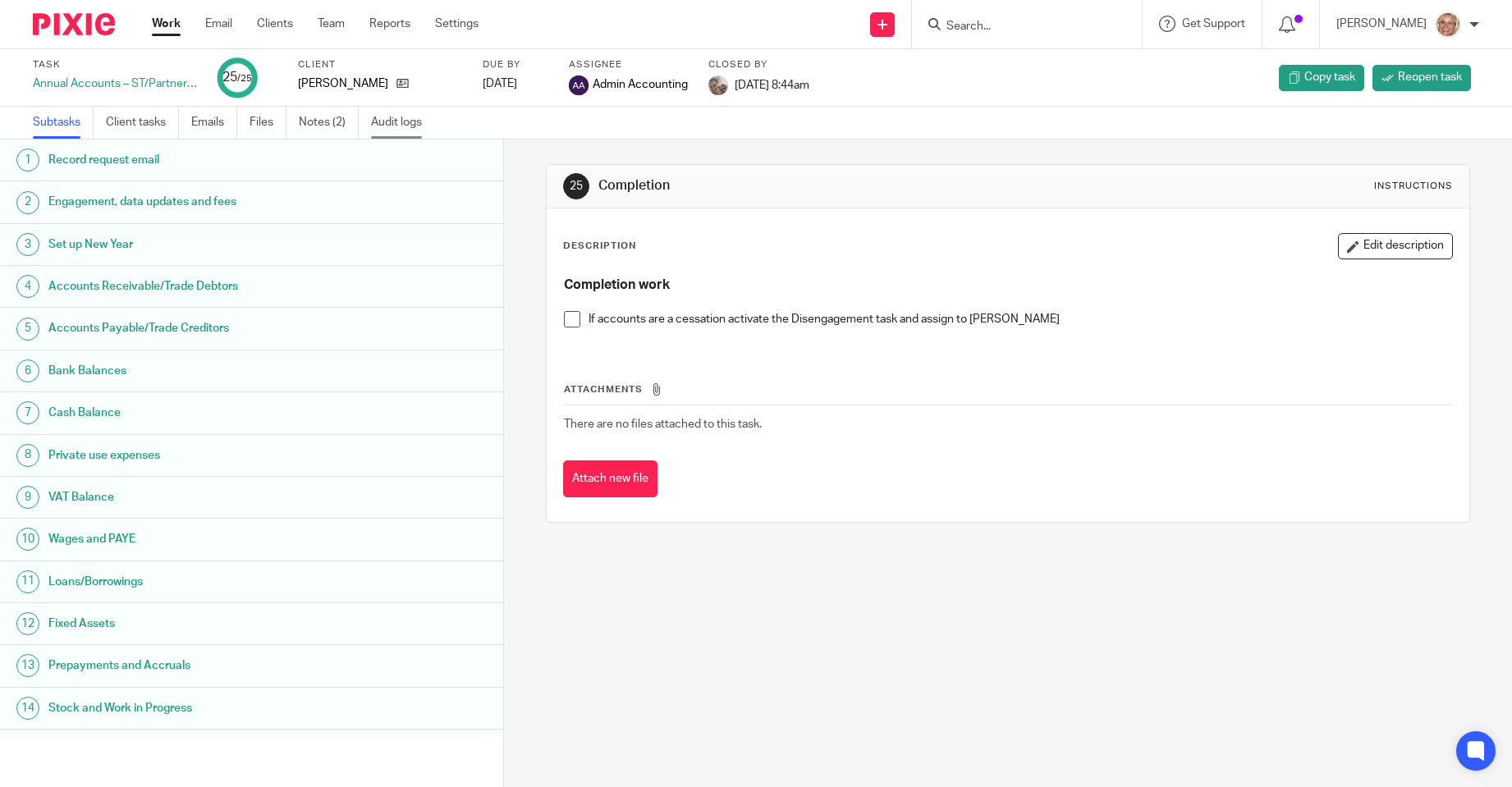
click at [391, 121] on link "Audit logs" at bounding box center [403, 122] width 63 height 32
